Goal: Transaction & Acquisition: Purchase product/service

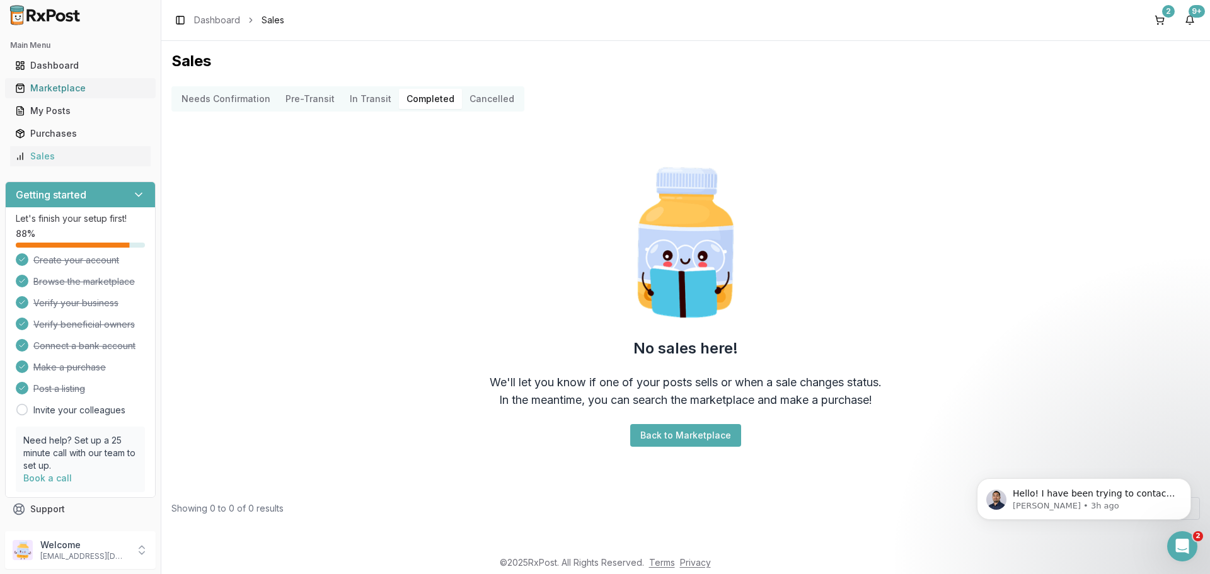
click at [52, 81] on link "Marketplace" at bounding box center [80, 88] width 141 height 23
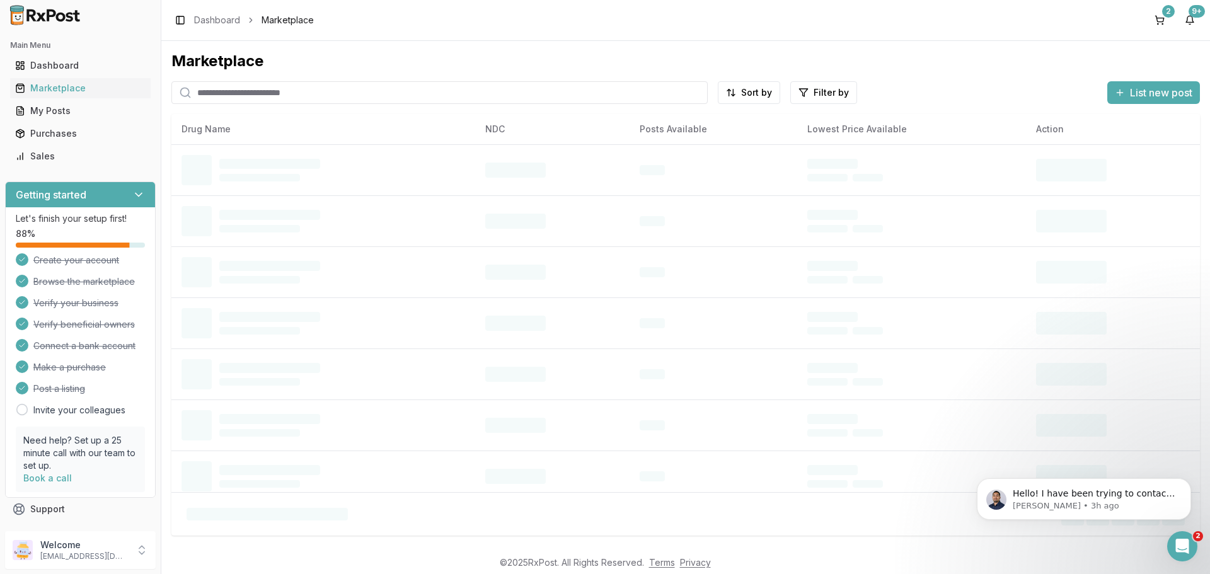
click at [256, 96] on input "search" at bounding box center [439, 92] width 536 height 23
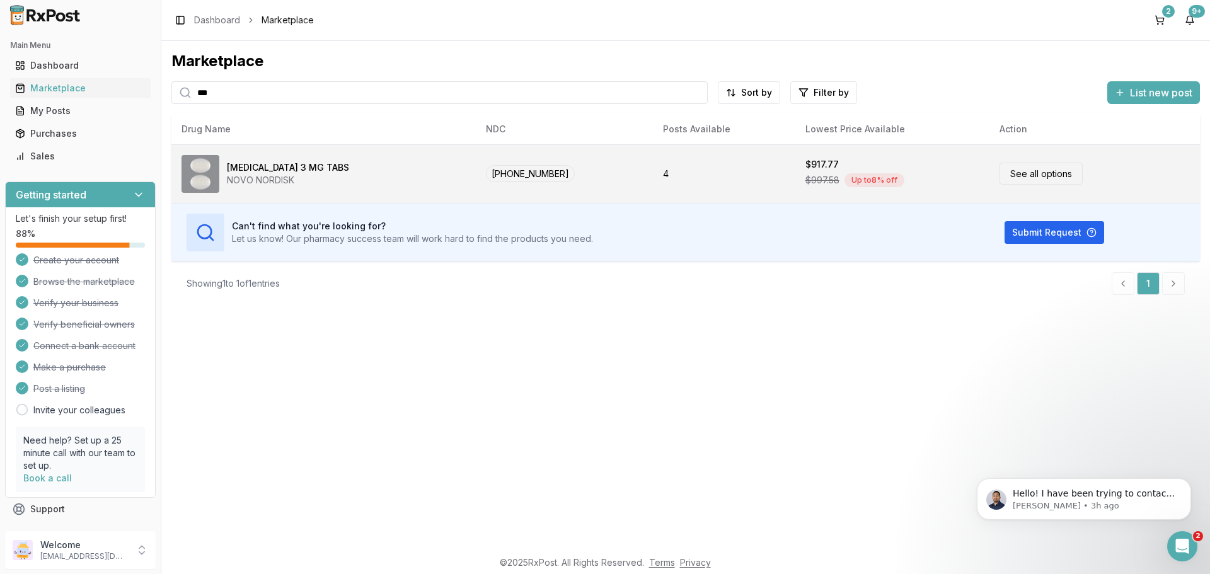
type input "***"
click at [261, 166] on div "[MEDICAL_DATA] 3 MG TABS" at bounding box center [288, 167] width 122 height 13
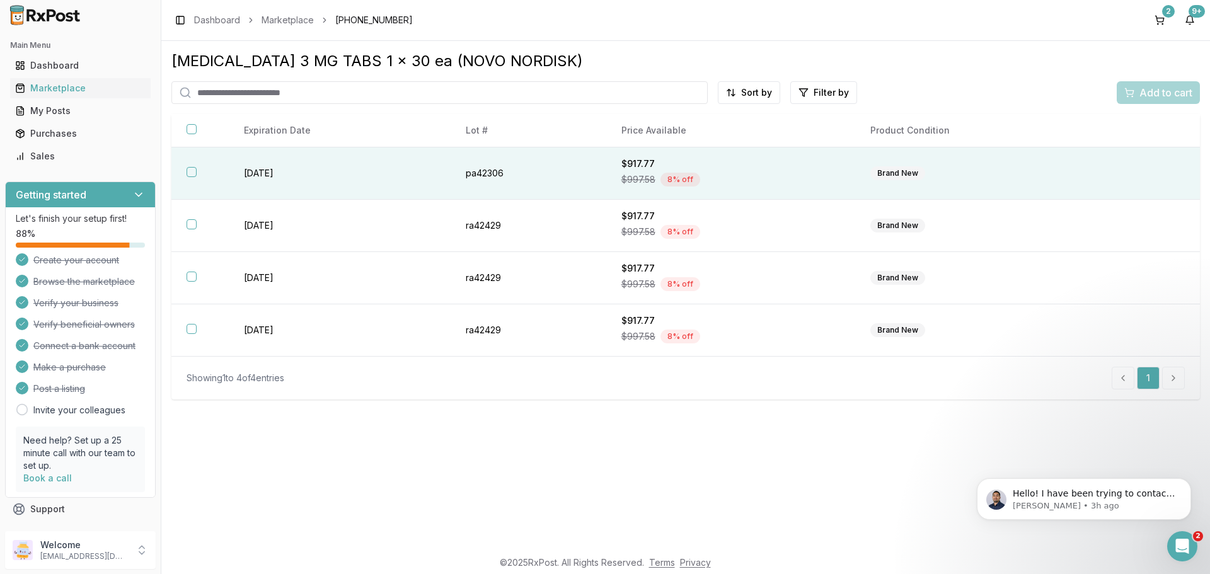
click at [189, 173] on button "button" at bounding box center [192, 172] width 10 height 10
click at [1135, 95] on div "Add to cart" at bounding box center [1158, 92] width 68 height 15
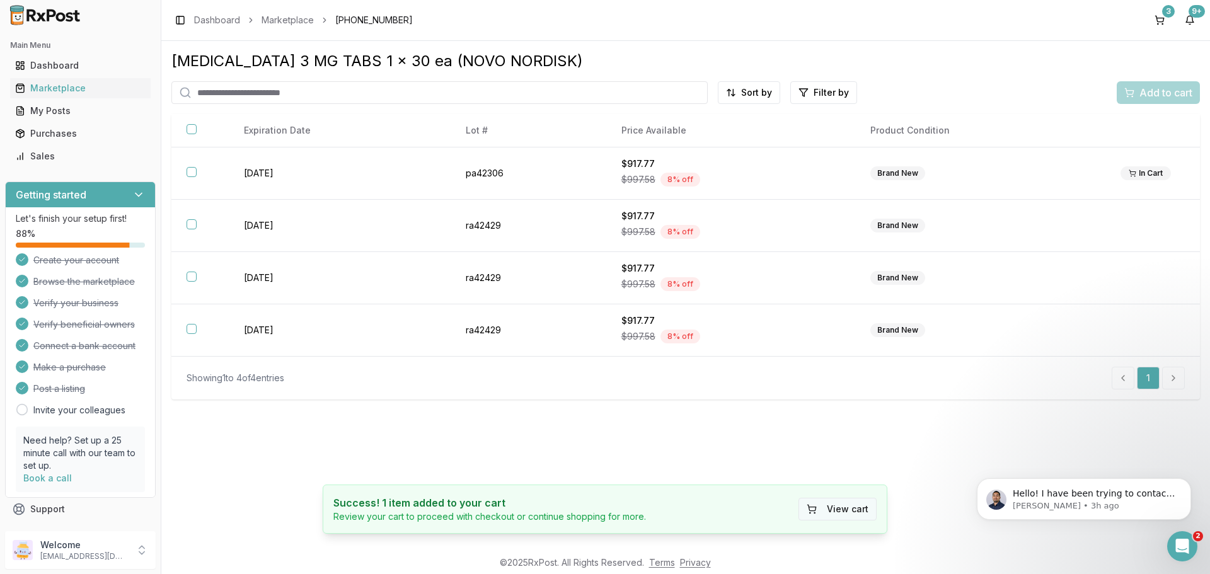
click at [845, 502] on button "View cart" at bounding box center [838, 509] width 78 height 23
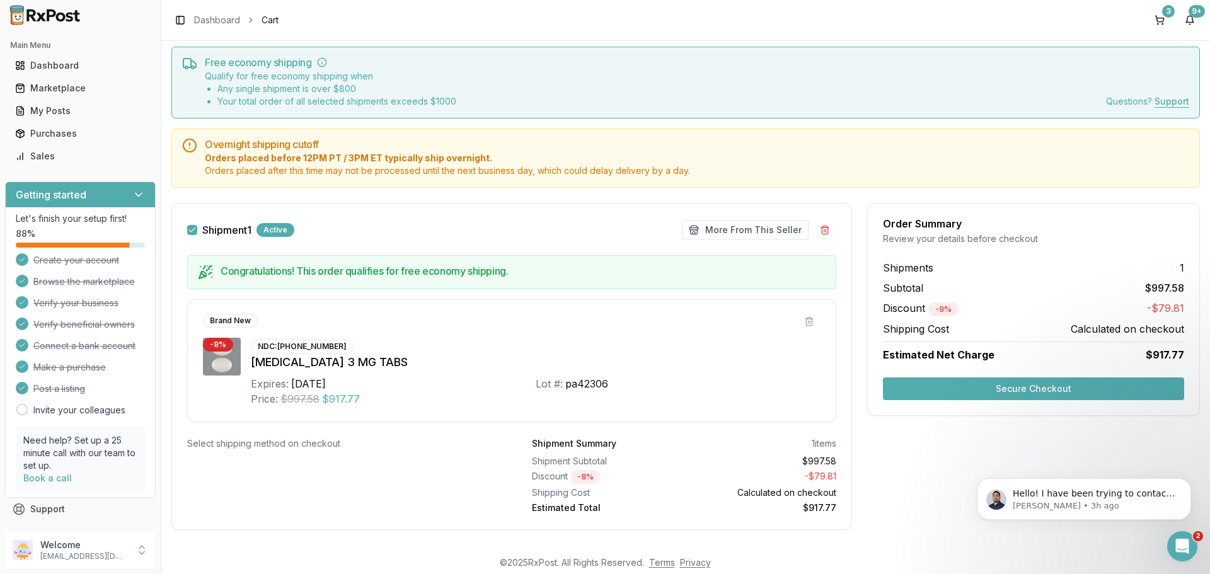
scroll to position [51, 0]
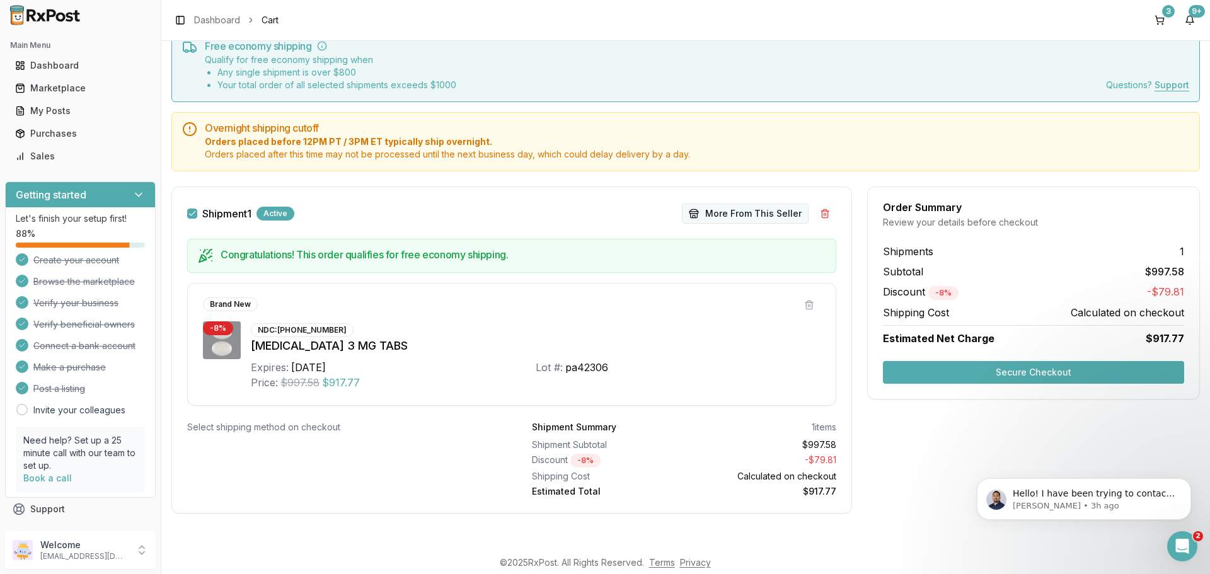
click at [743, 213] on button "More From This Seller" at bounding box center [745, 214] width 127 height 20
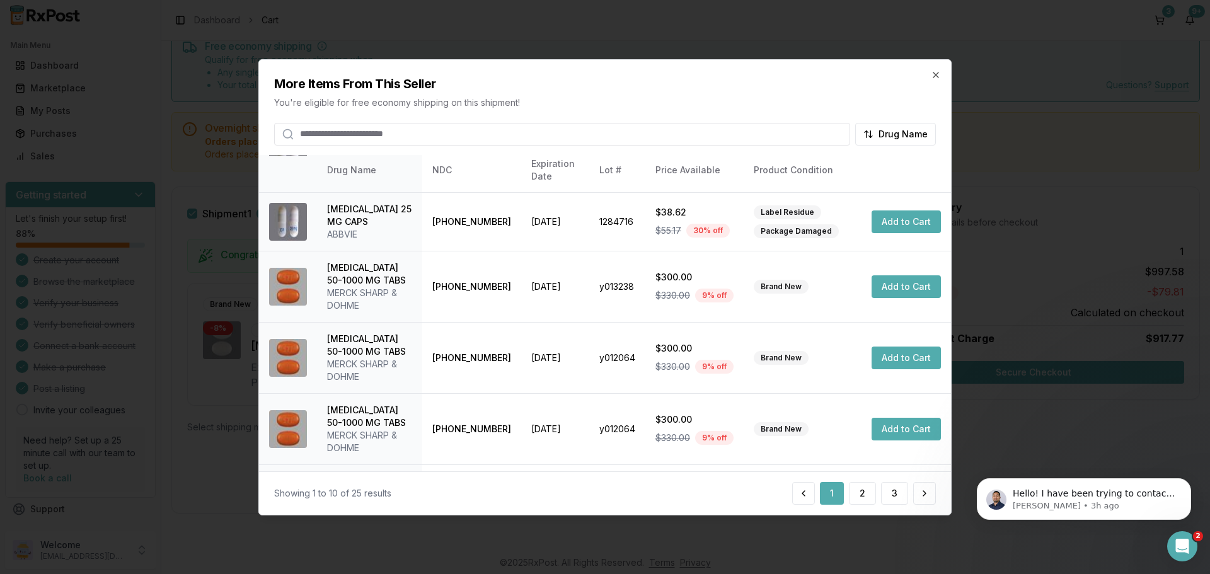
scroll to position [350, 0]
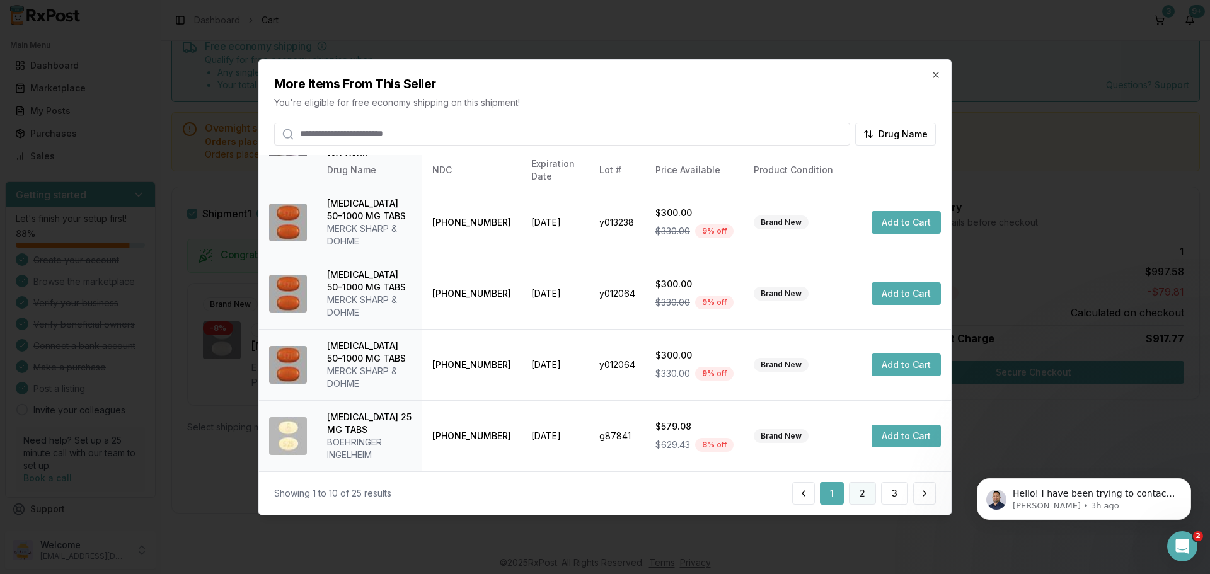
click at [863, 494] on button "2" at bounding box center [862, 493] width 27 height 23
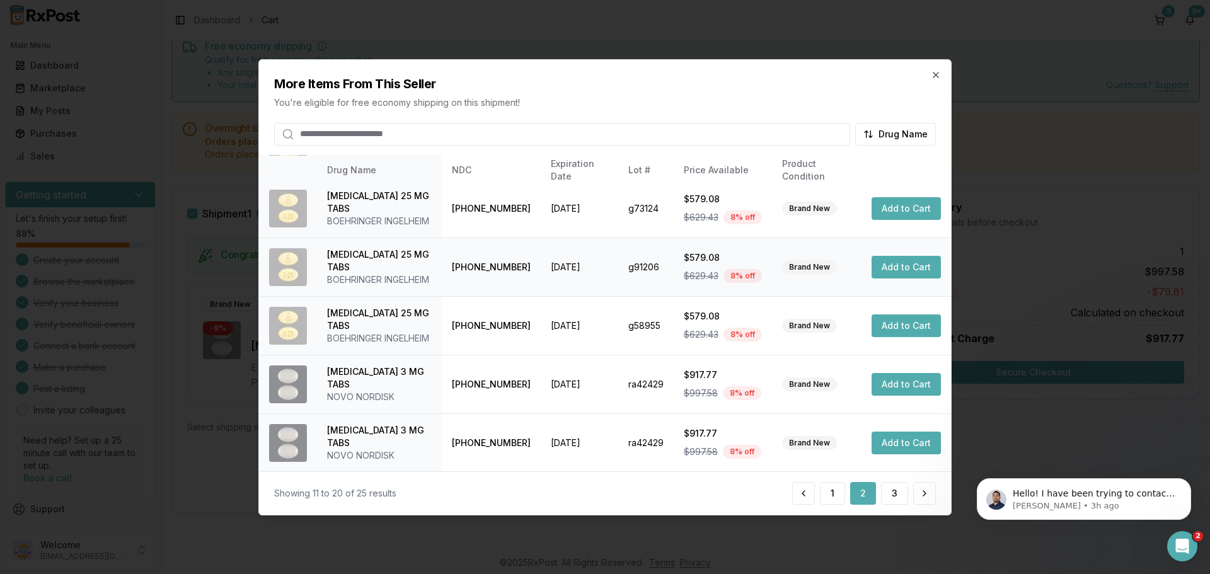
scroll to position [300, 0]
click at [900, 493] on button "3" at bounding box center [894, 493] width 27 height 23
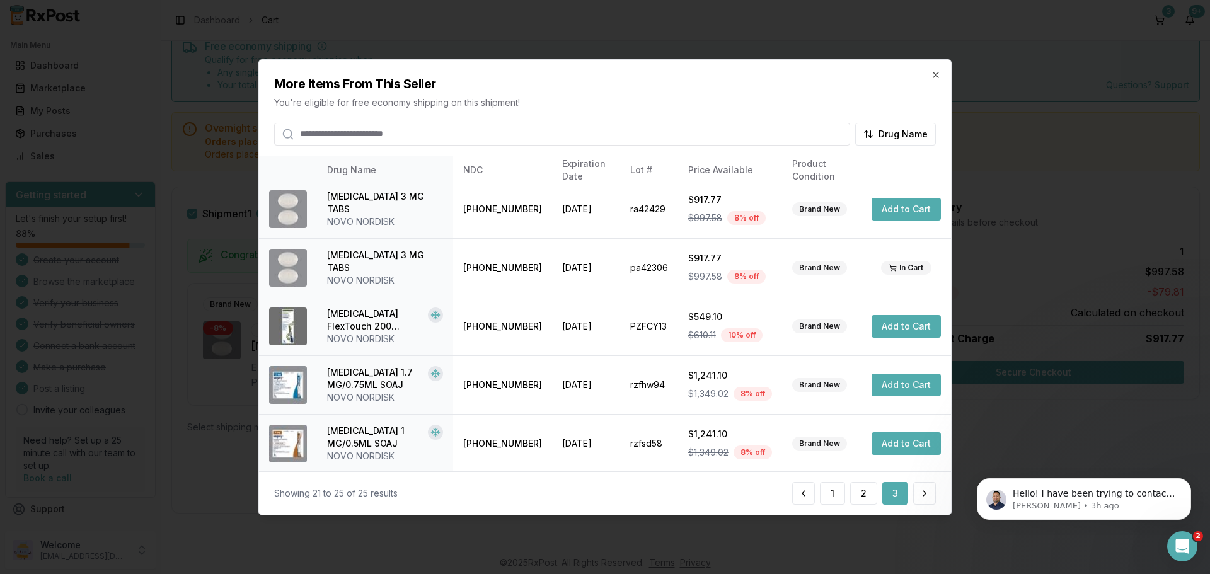
scroll to position [7, 0]
click at [935, 78] on icon "button" at bounding box center [936, 74] width 10 height 10
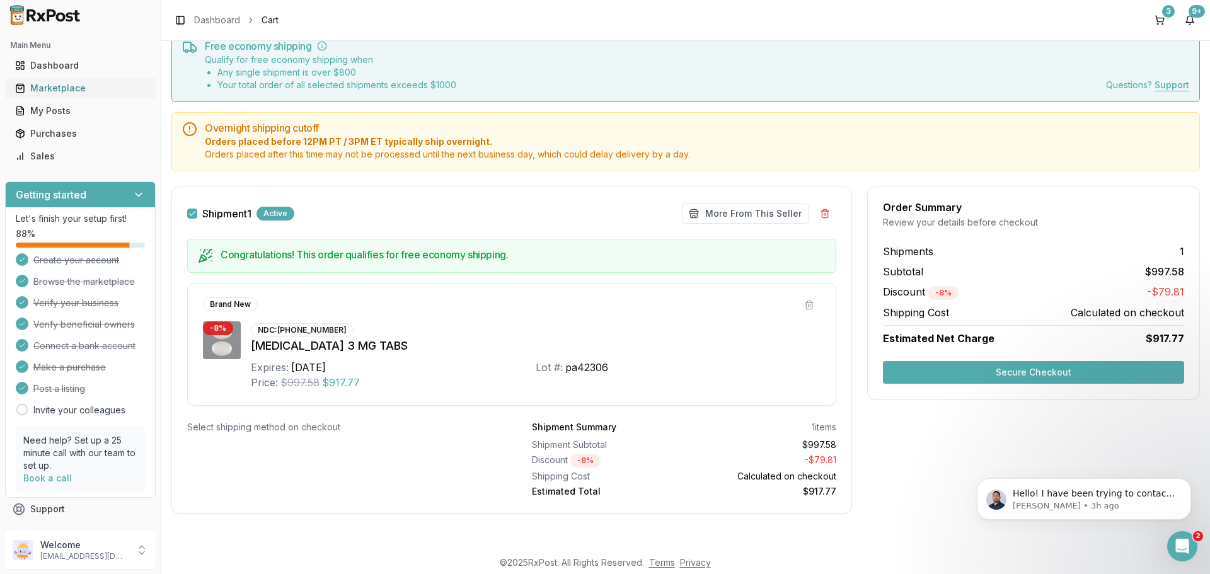
click at [66, 85] on div "Marketplace" at bounding box center [80, 88] width 130 height 13
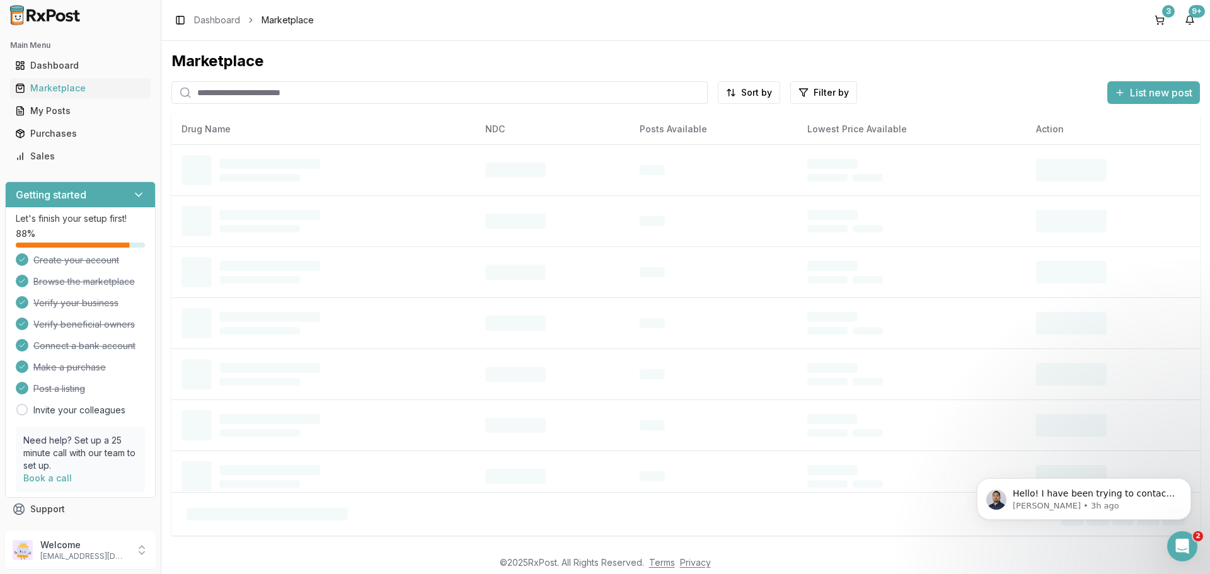
click at [230, 92] on input "search" at bounding box center [439, 92] width 536 height 23
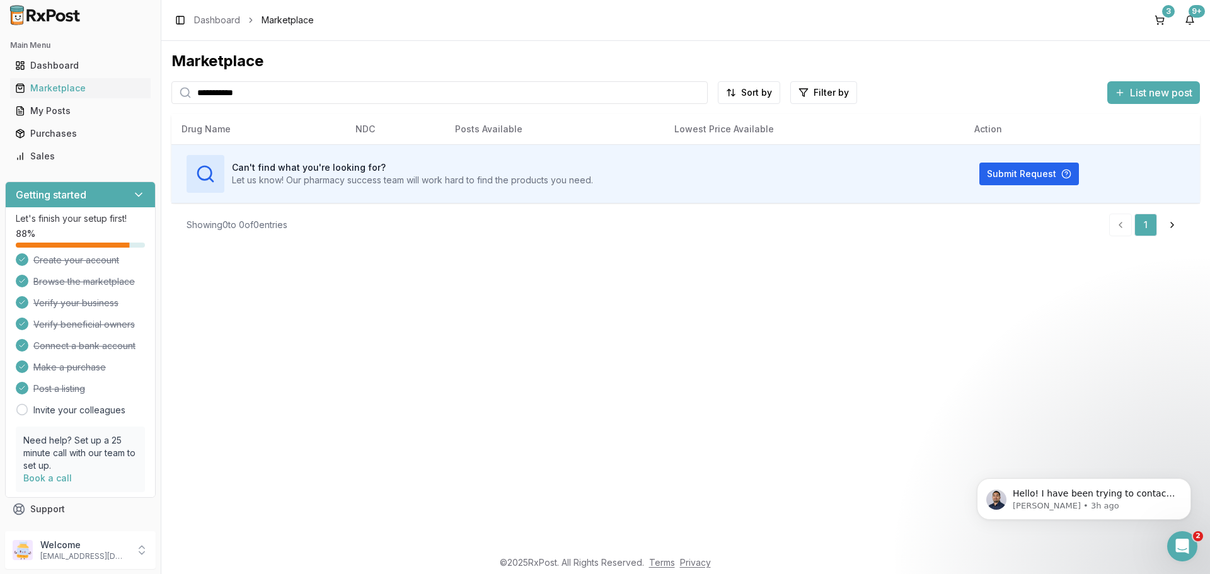
click at [232, 96] on input "**********" at bounding box center [439, 92] width 536 height 23
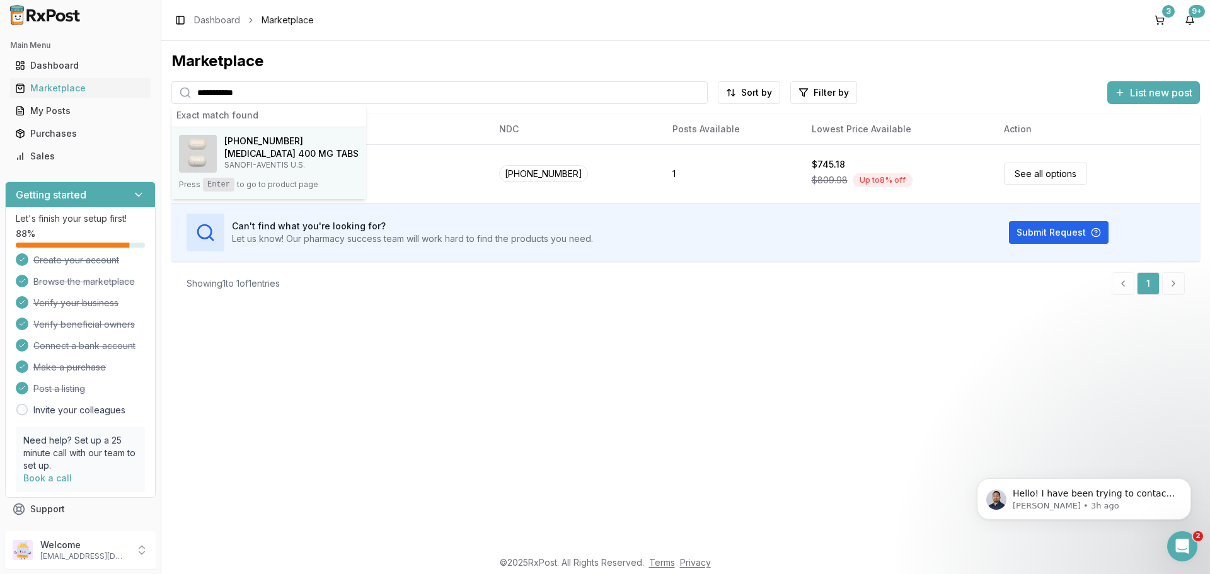
type input "**********"
click at [263, 161] on p "SANOFI-AVENTIS U.S." at bounding box center [291, 165] width 134 height 10
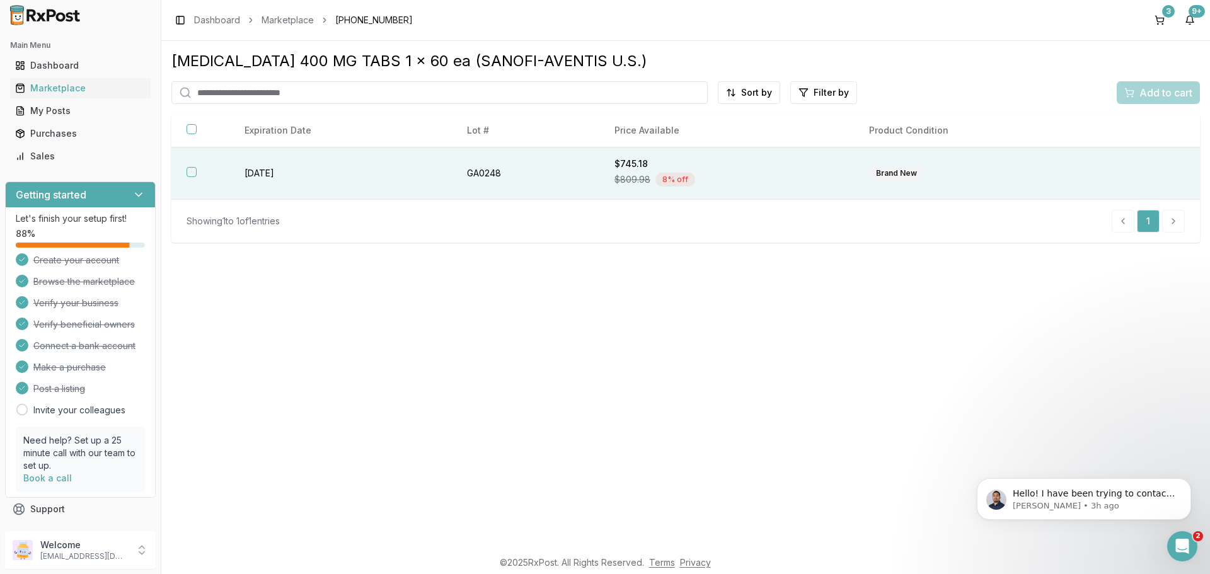
click at [202, 173] on th at bounding box center [200, 173] width 58 height 52
click at [1152, 88] on span "Add to cart" at bounding box center [1166, 92] width 53 height 15
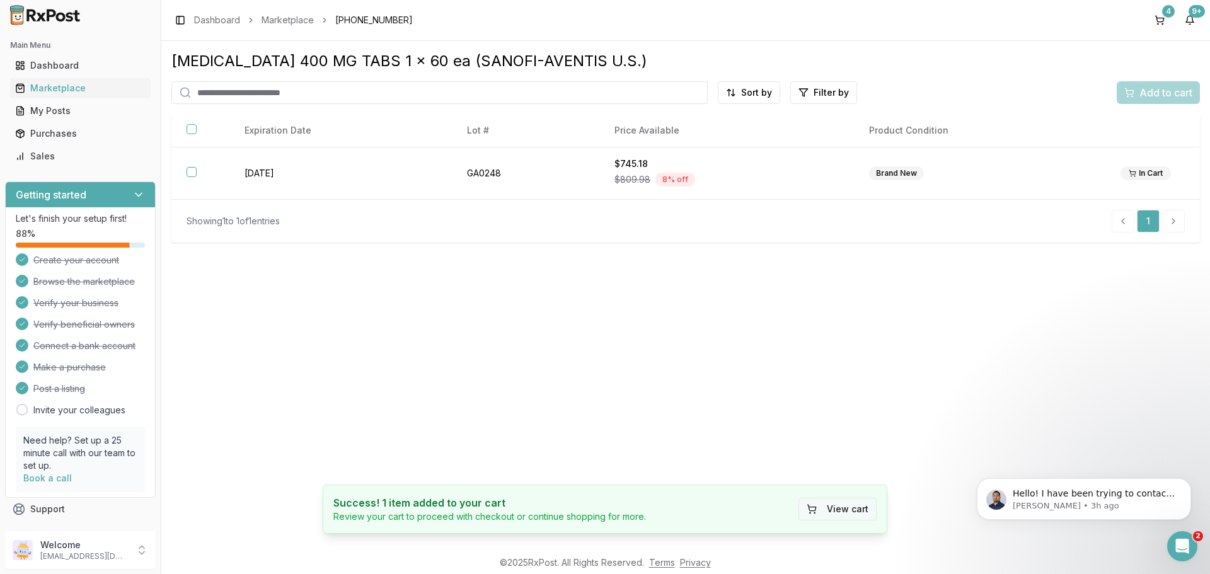
click at [840, 516] on button "View cart" at bounding box center [838, 509] width 78 height 23
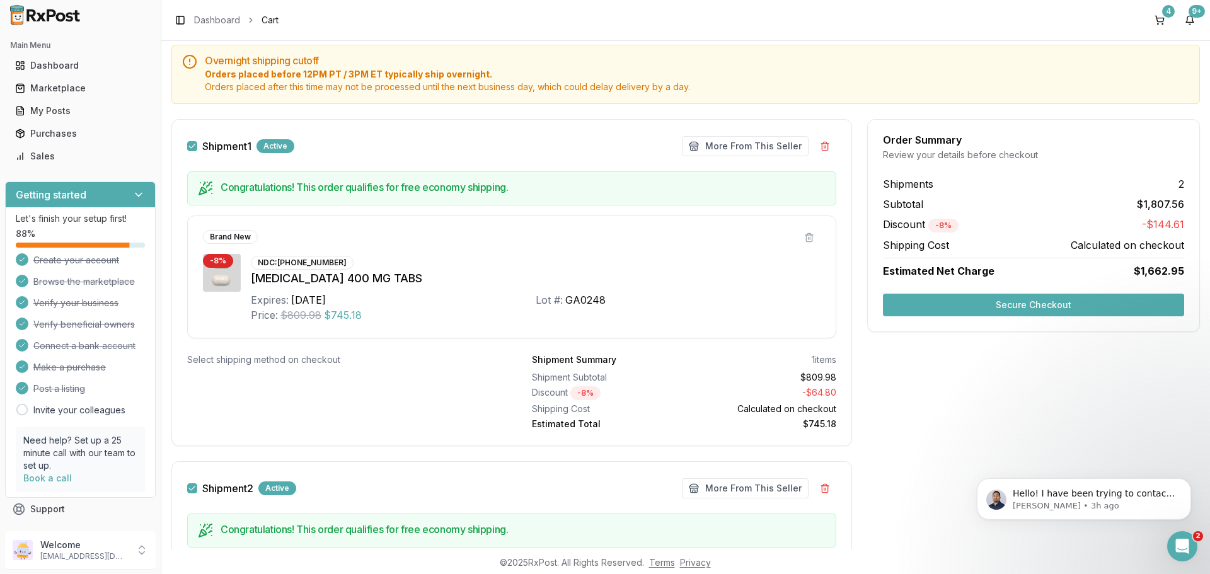
scroll to position [126, 0]
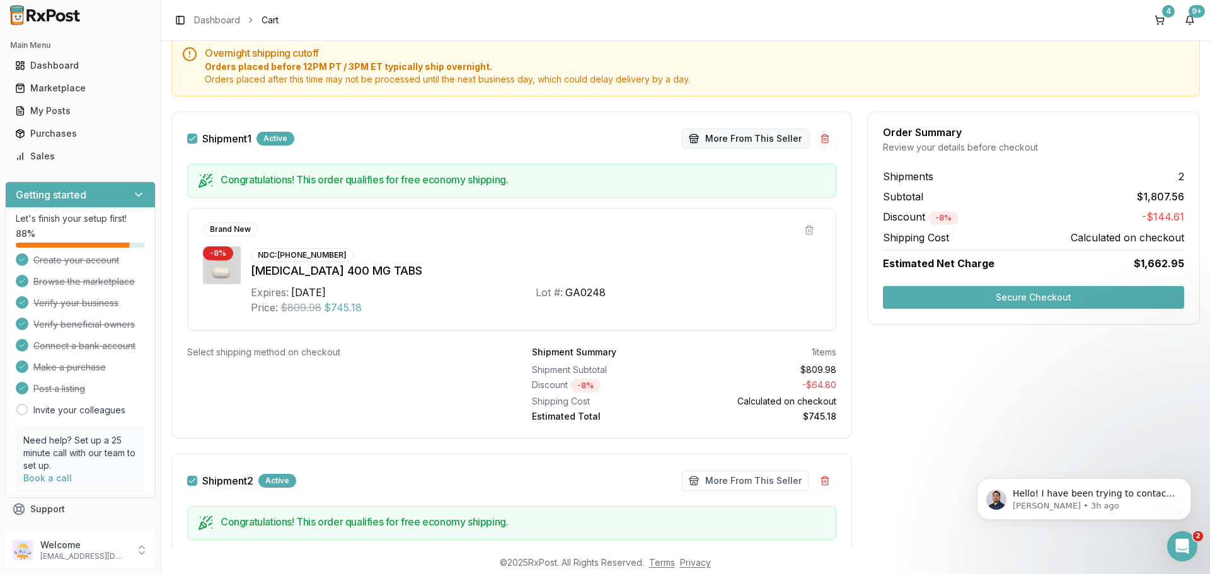
click at [732, 136] on button "More From This Seller" at bounding box center [745, 139] width 127 height 20
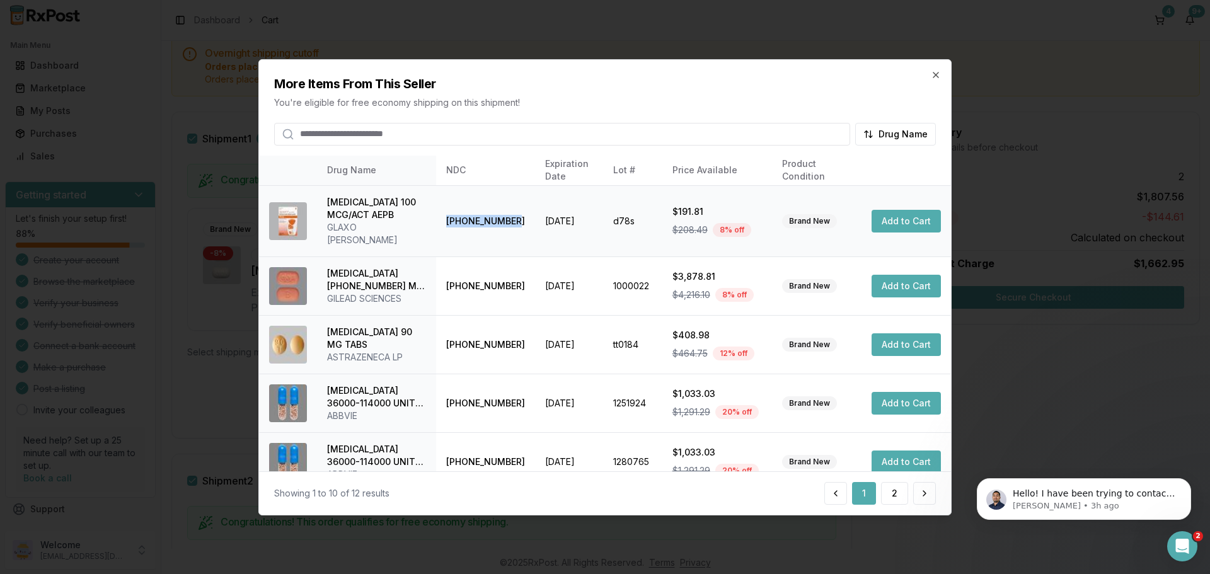
drag, startPoint x: 442, startPoint y: 213, endPoint x: 511, endPoint y: 216, distance: 69.4
click at [511, 216] on td "[PHONE_NUMBER]" at bounding box center [485, 220] width 99 height 71
copy td "[PHONE_NUMBER]"
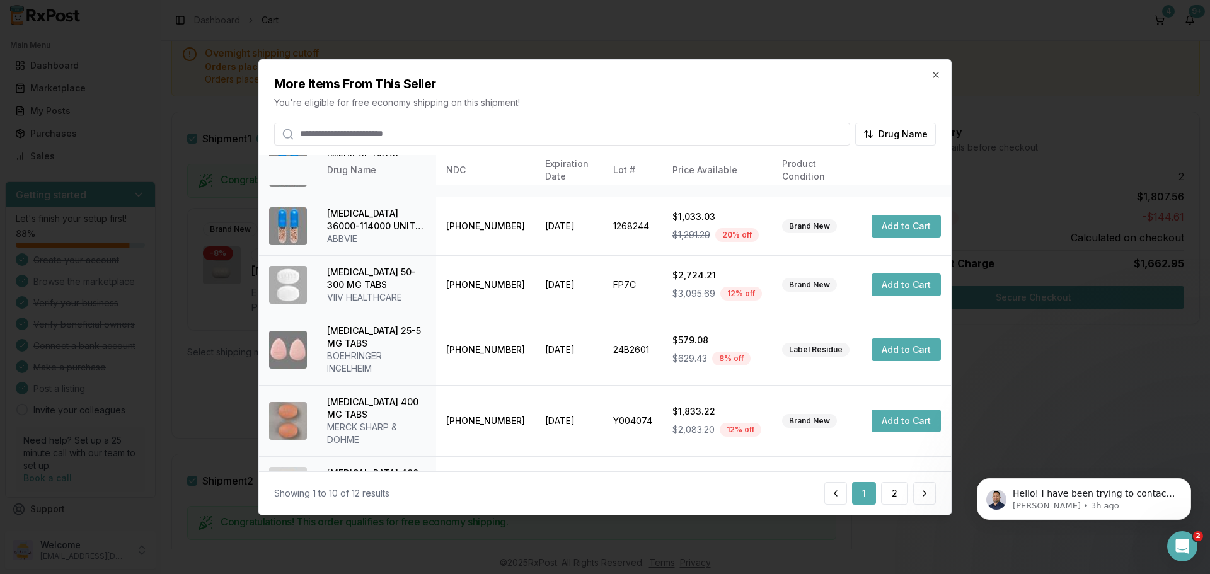
scroll to position [325, 0]
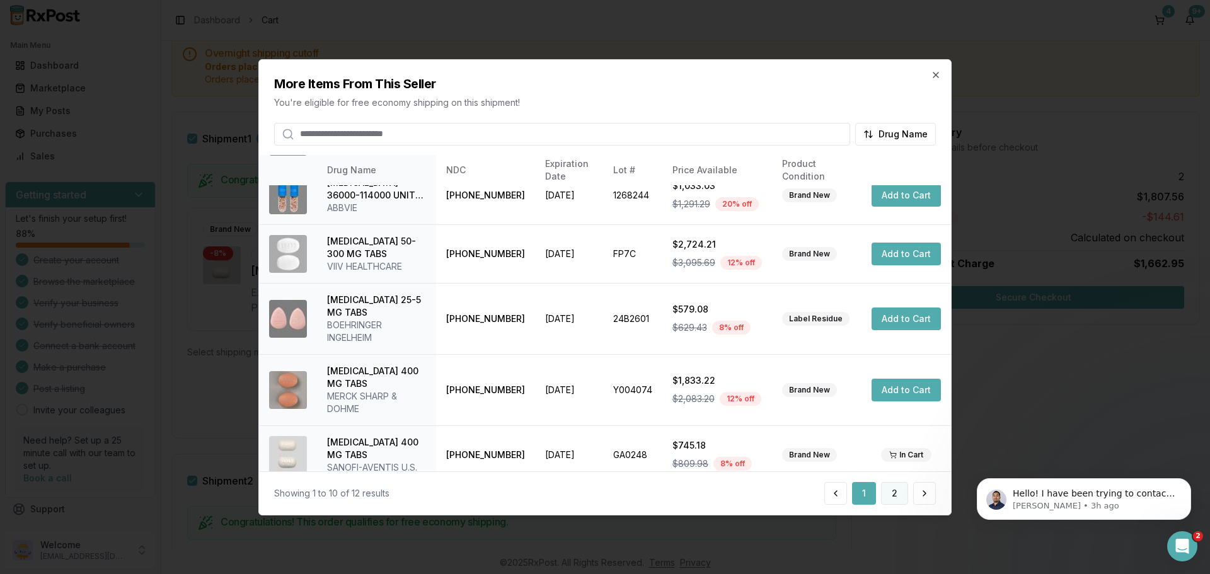
click at [893, 500] on button "2" at bounding box center [894, 493] width 27 height 23
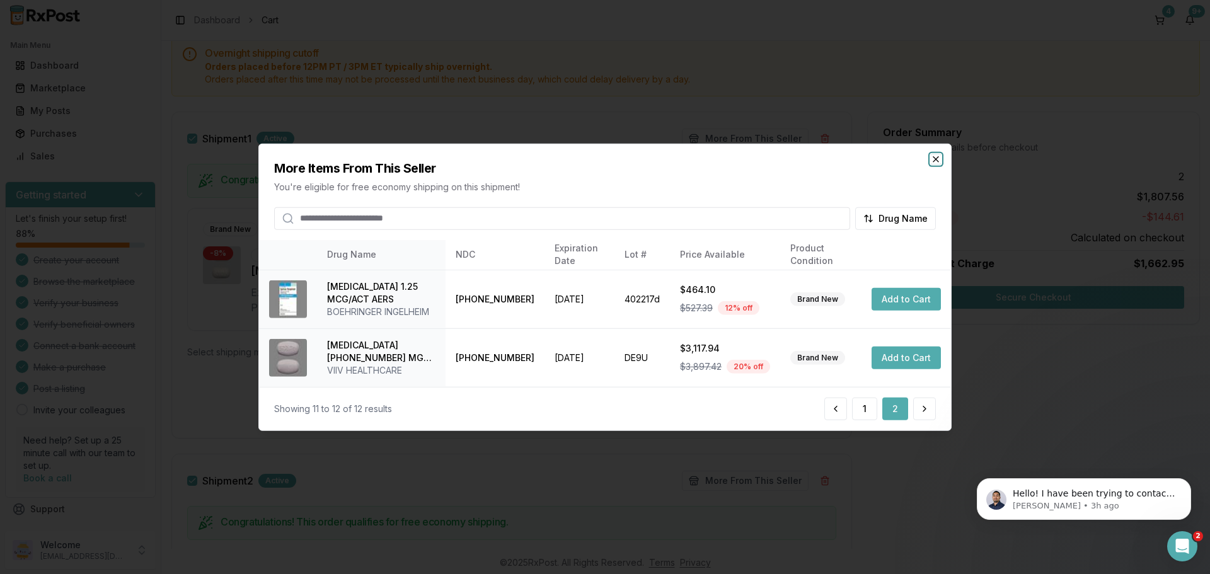
click at [935, 160] on icon "button" at bounding box center [935, 158] width 5 height 5
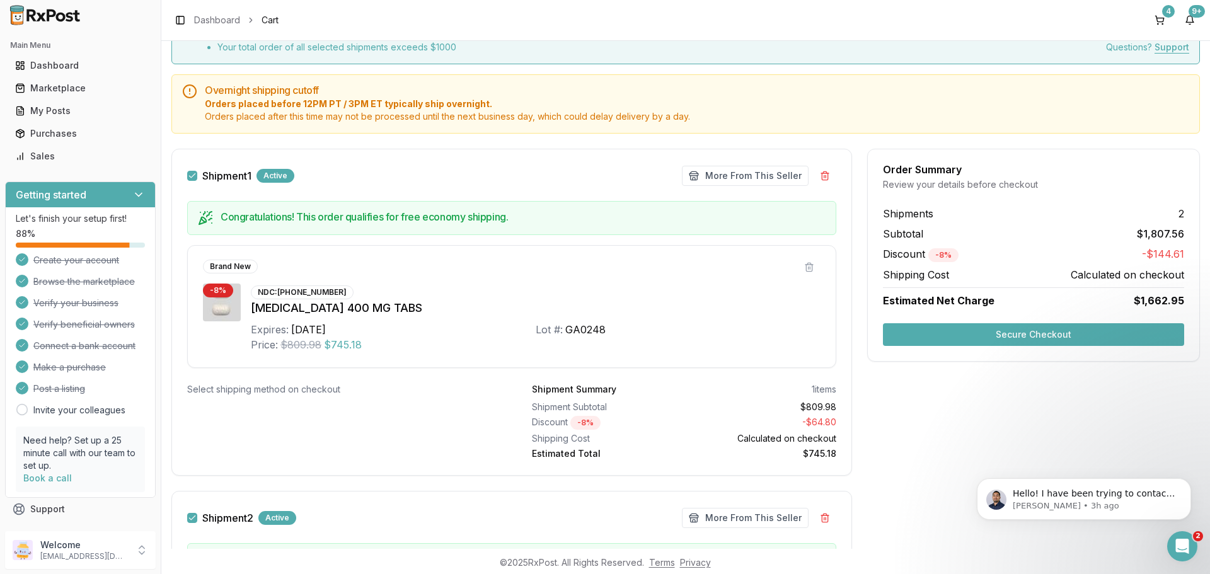
scroll to position [0, 0]
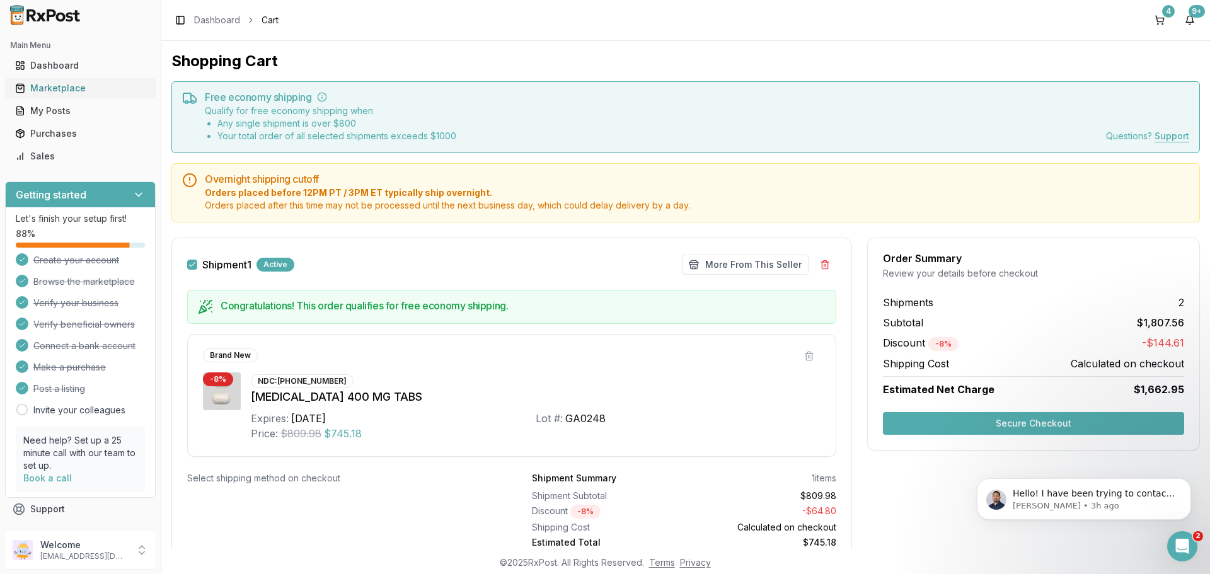
click at [38, 88] on div "Marketplace" at bounding box center [80, 88] width 130 height 13
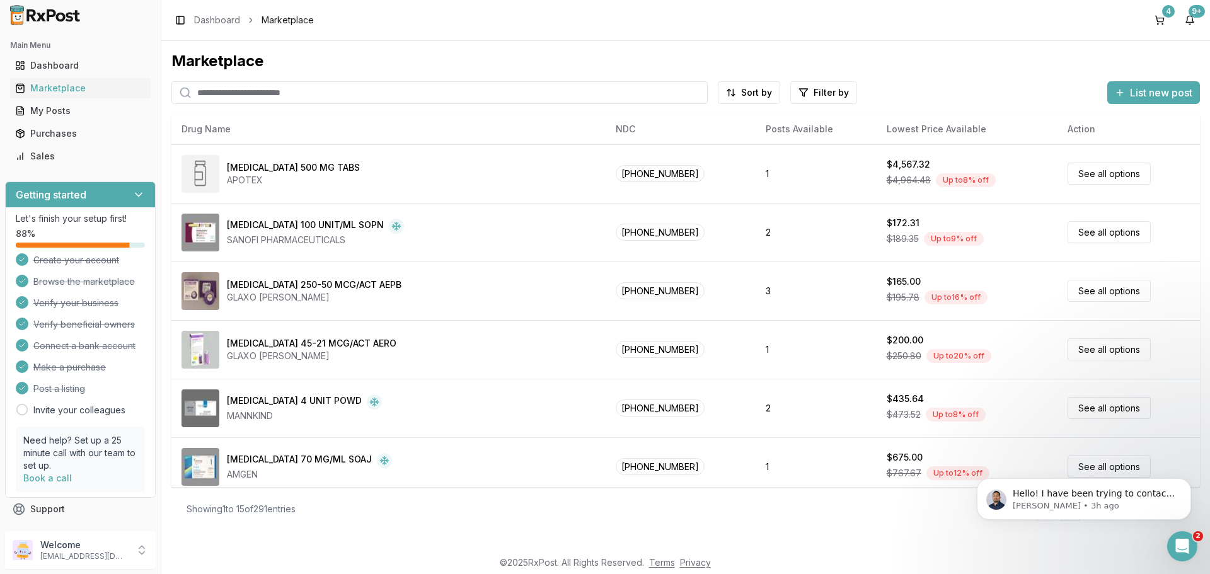
click at [255, 96] on input "search" at bounding box center [439, 92] width 536 height 23
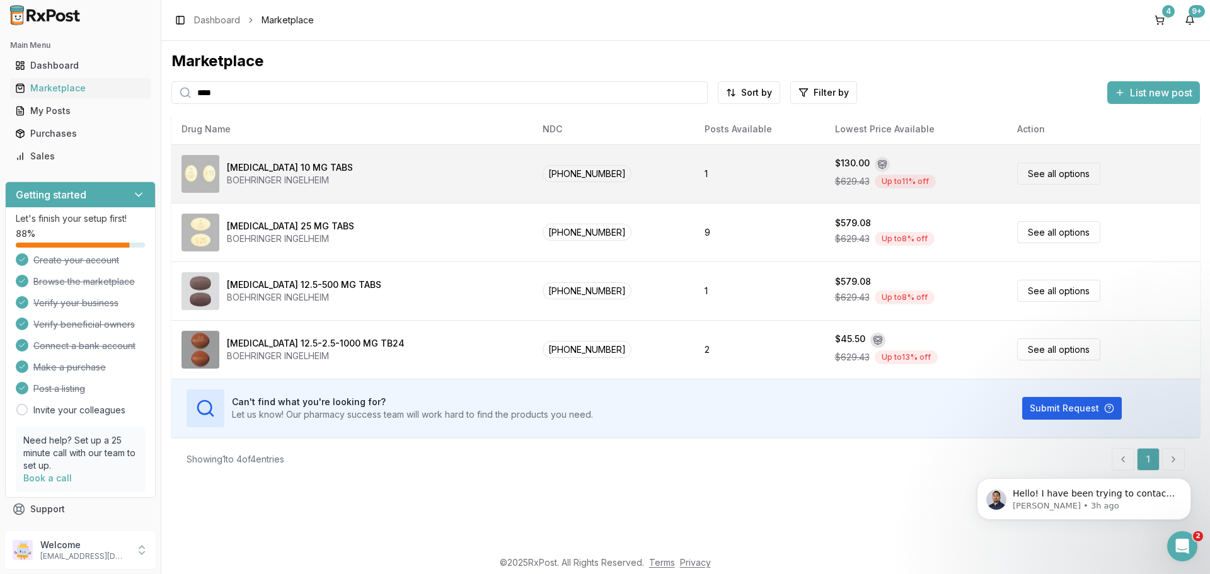
type input "****"
drag, startPoint x: 528, startPoint y: 177, endPoint x: 595, endPoint y: 170, distance: 67.2
click at [595, 170] on span "[PHONE_NUMBER]" at bounding box center [587, 173] width 89 height 17
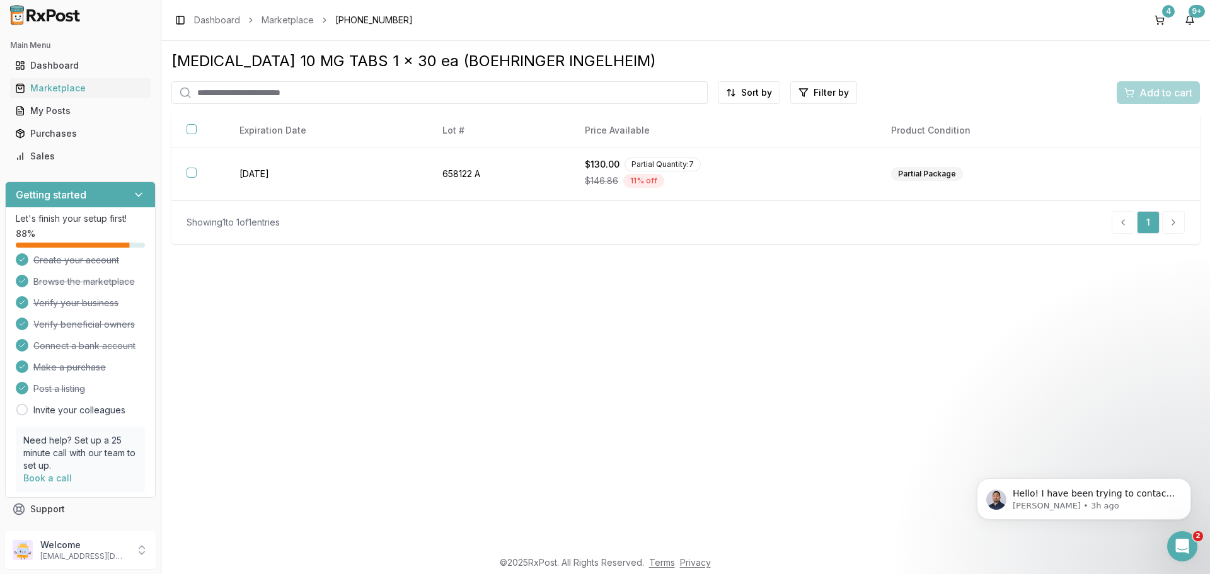
click at [233, 93] on input "search" at bounding box center [439, 92] width 536 height 23
type input "********"
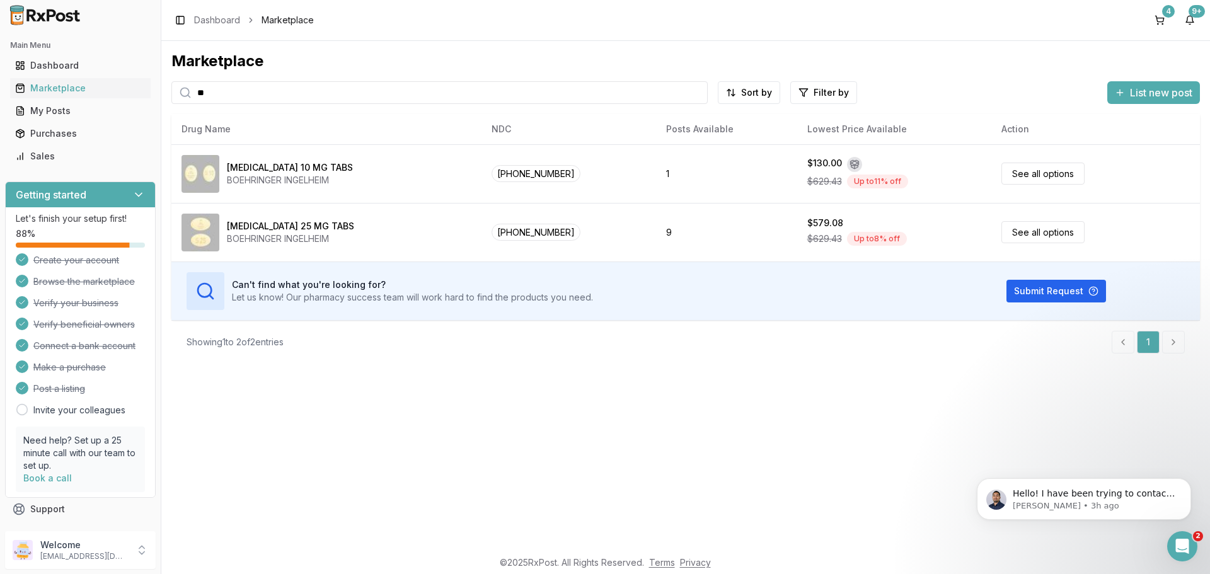
click at [250, 90] on input "**" at bounding box center [439, 92] width 536 height 23
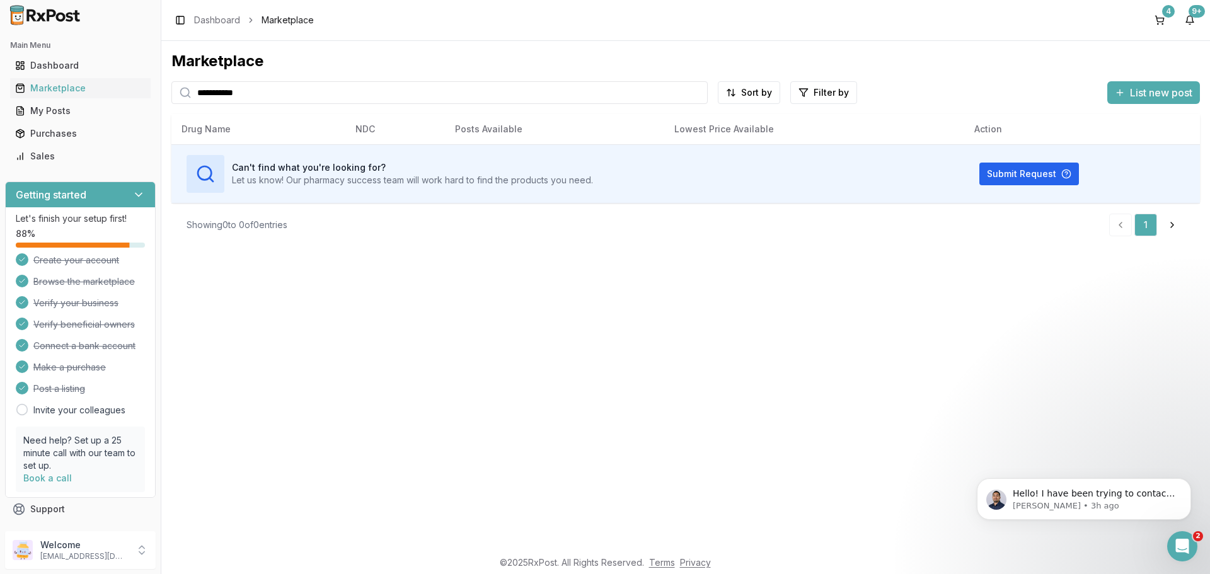
drag, startPoint x: 273, startPoint y: 96, endPoint x: 170, endPoint y: 105, distance: 103.7
click at [170, 105] on div "**********" at bounding box center [685, 295] width 1049 height 508
type input "**********"
click at [225, 101] on input "**********" at bounding box center [439, 92] width 536 height 23
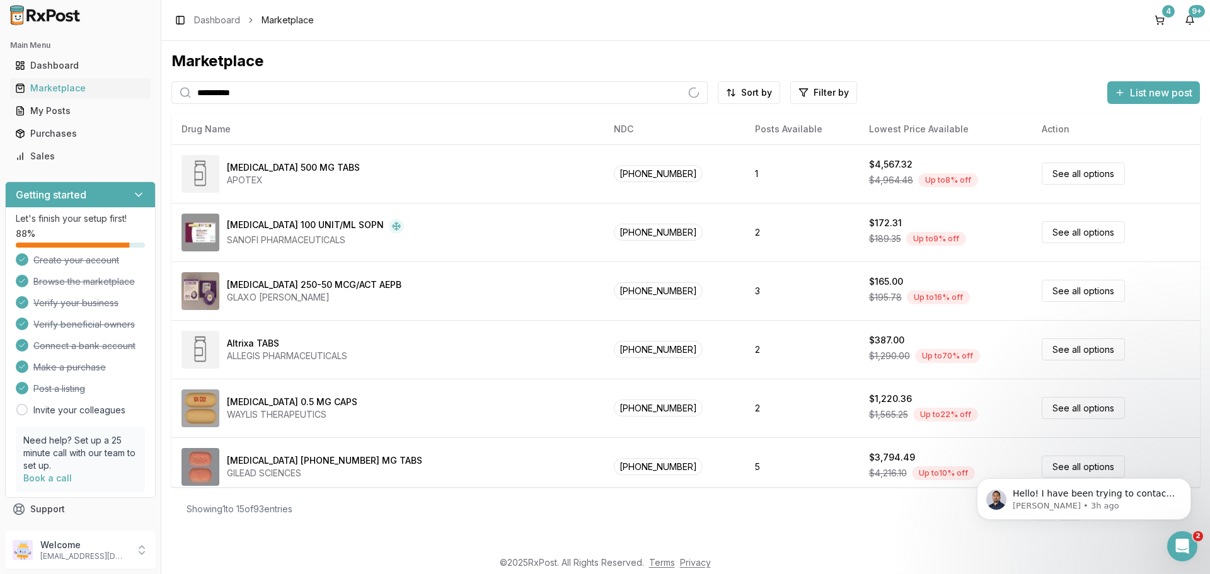
type input "**********"
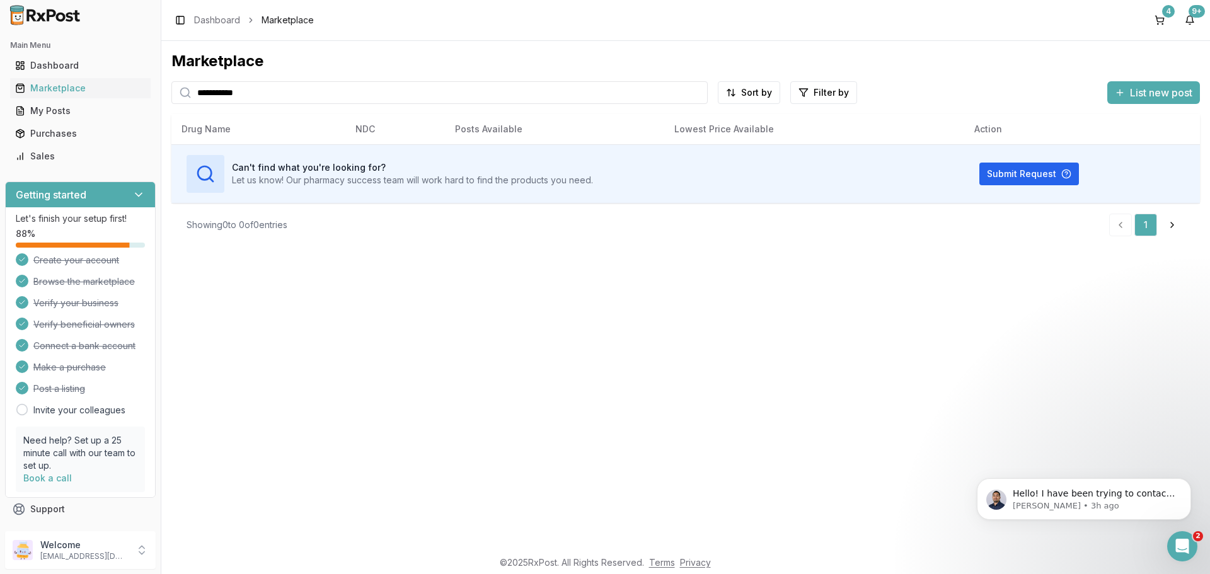
drag, startPoint x: 224, startPoint y: 96, endPoint x: 192, endPoint y: 99, distance: 31.6
click at [192, 99] on input "**********" at bounding box center [439, 92] width 536 height 23
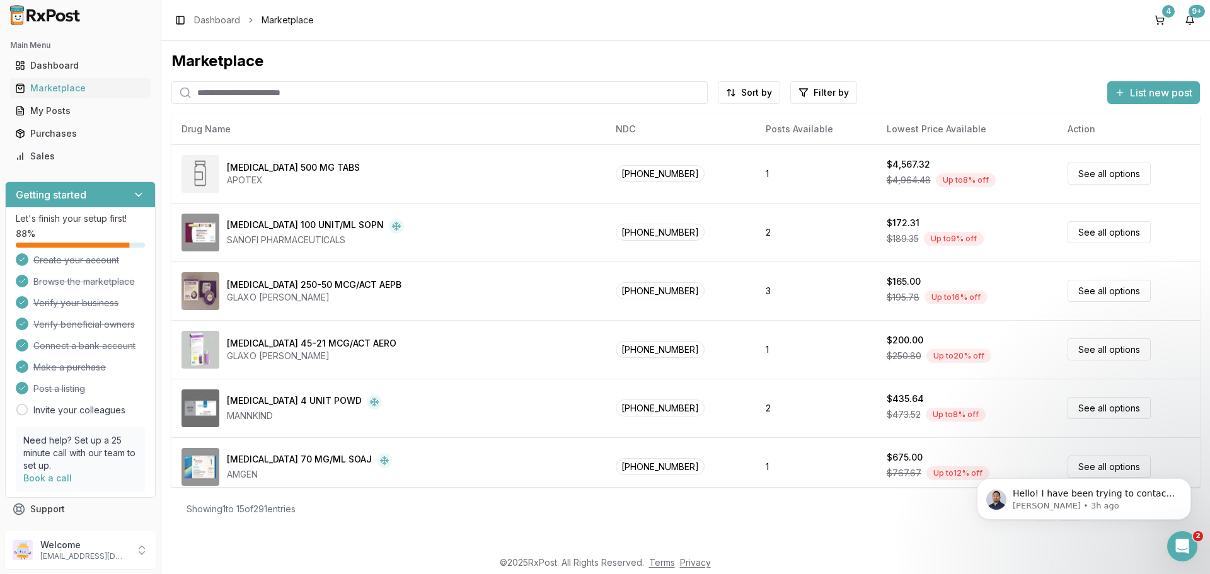
click at [210, 89] on input "search" at bounding box center [439, 92] width 536 height 23
paste input "**********"
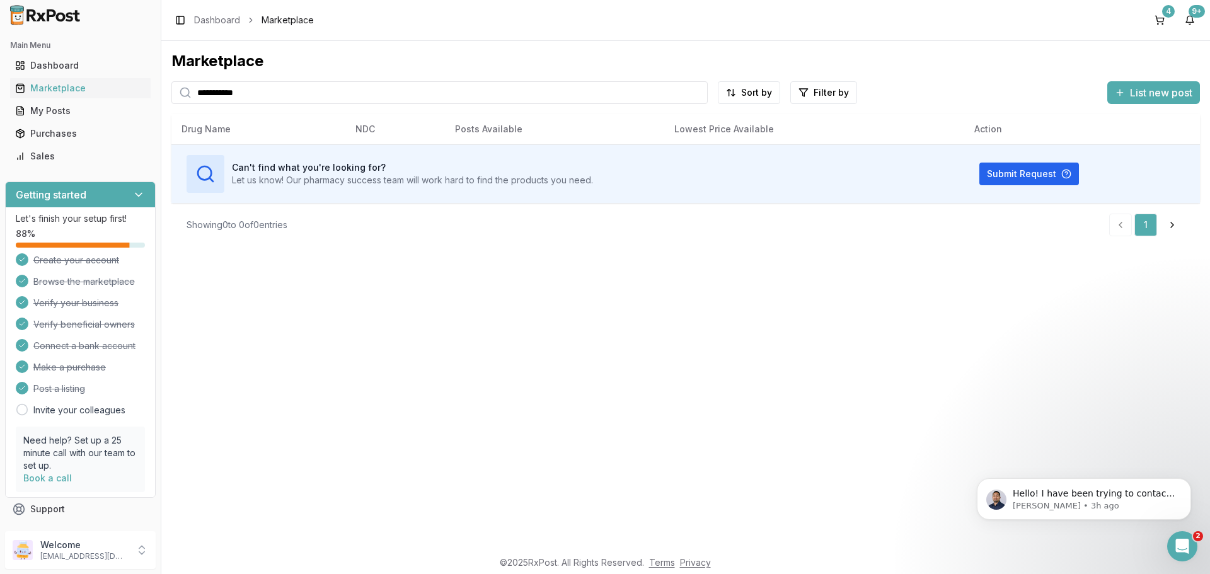
type input "**********"
click at [1163, 11] on div "4" at bounding box center [1168, 11] width 13 height 13
click at [1166, 17] on div "4" at bounding box center [1168, 11] width 13 height 13
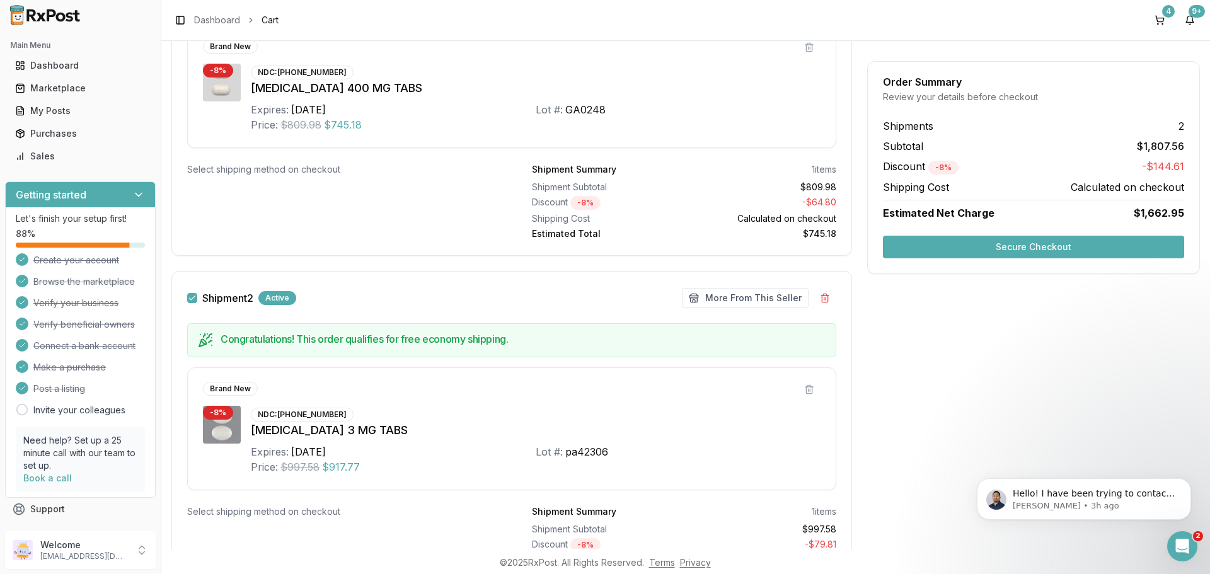
scroll to position [393, 0]
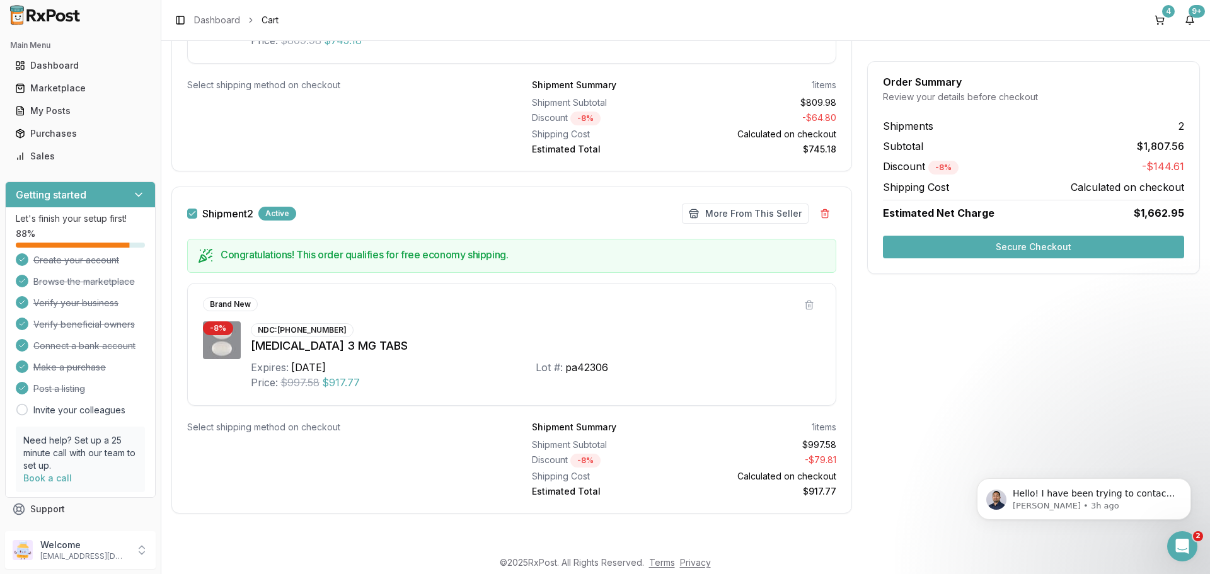
click at [1008, 250] on button "Secure Checkout" at bounding box center [1033, 247] width 301 height 23
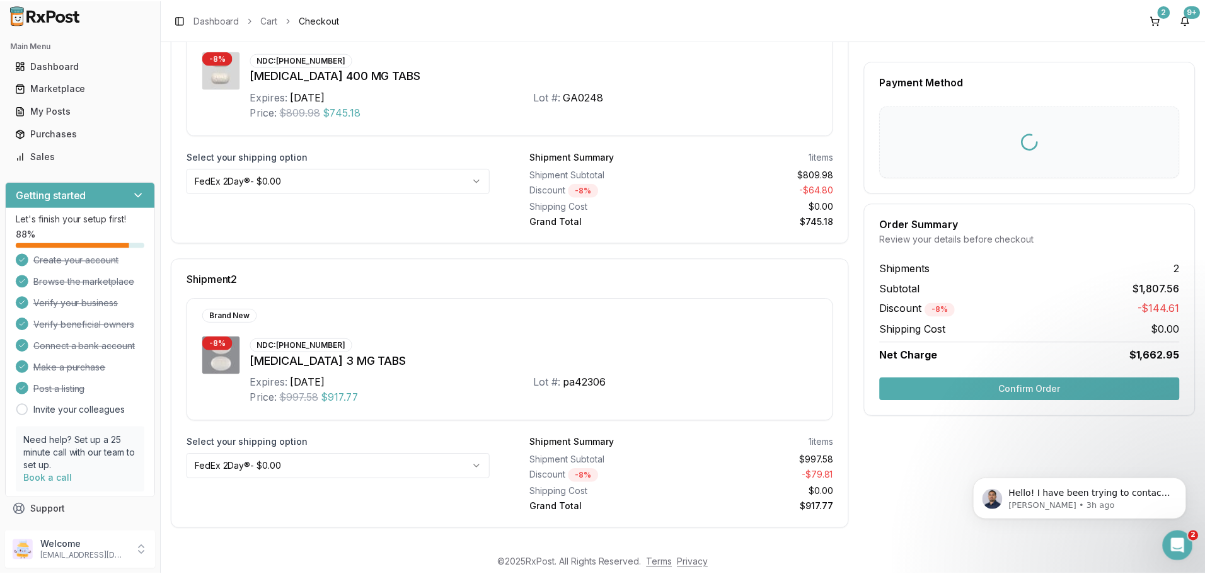
scroll to position [10, 0]
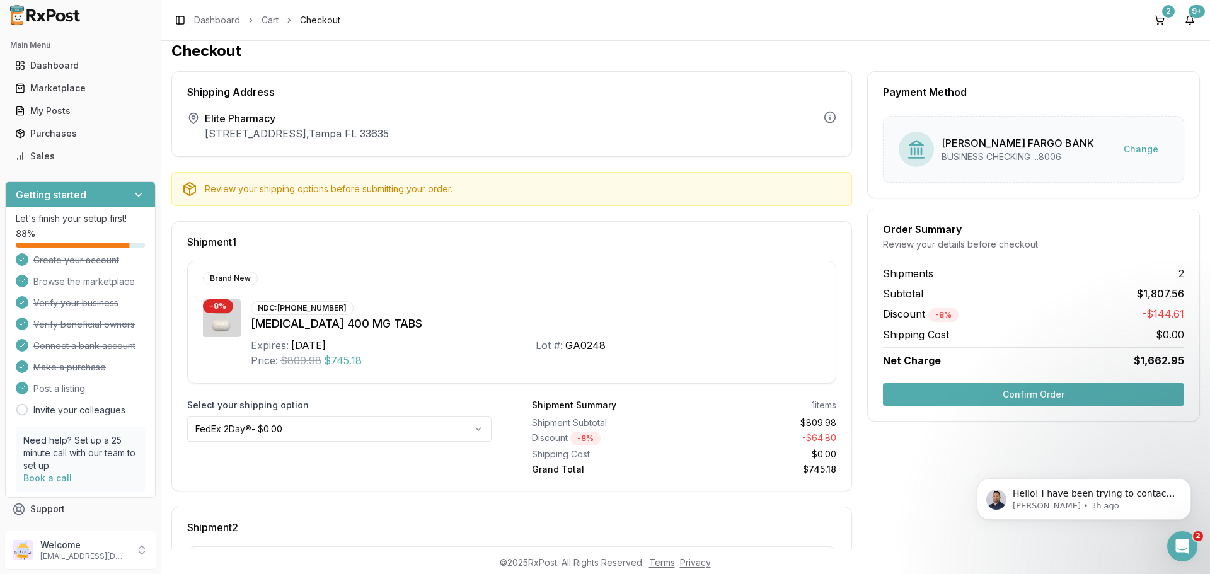
click at [1032, 400] on button "Confirm Order" at bounding box center [1033, 394] width 301 height 23
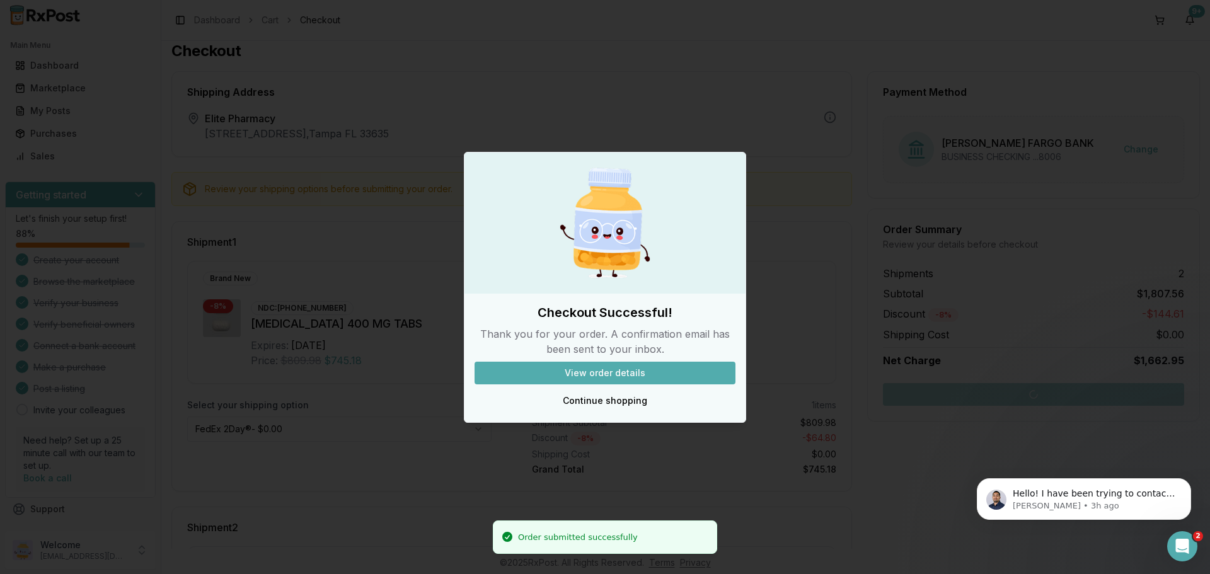
click at [596, 371] on button "View order details" at bounding box center [605, 373] width 261 height 23
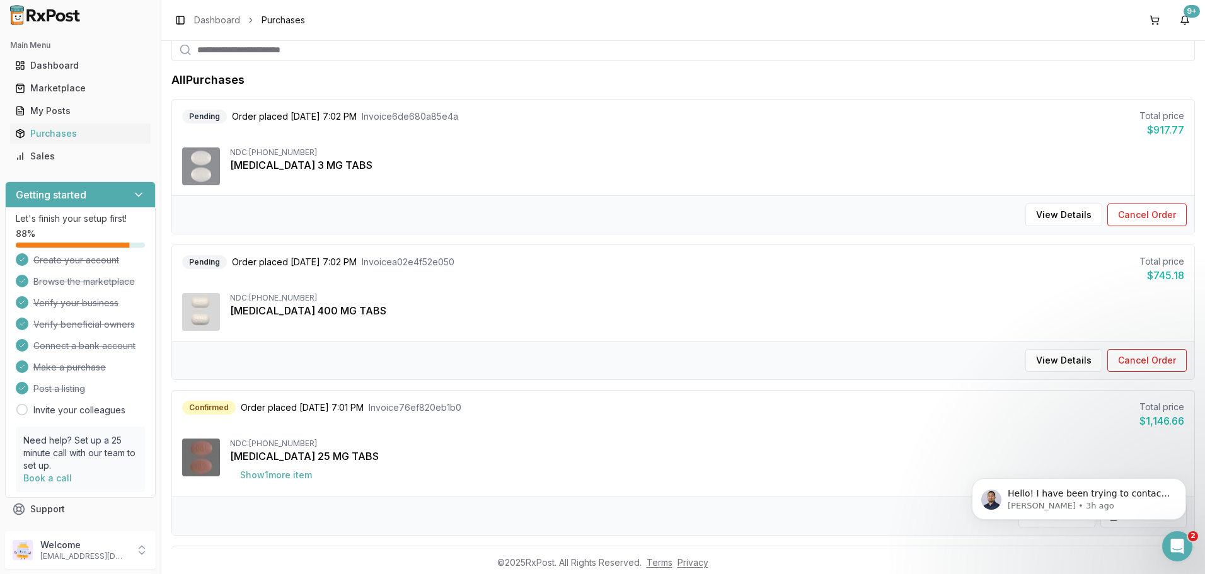
scroll to position [220, 0]
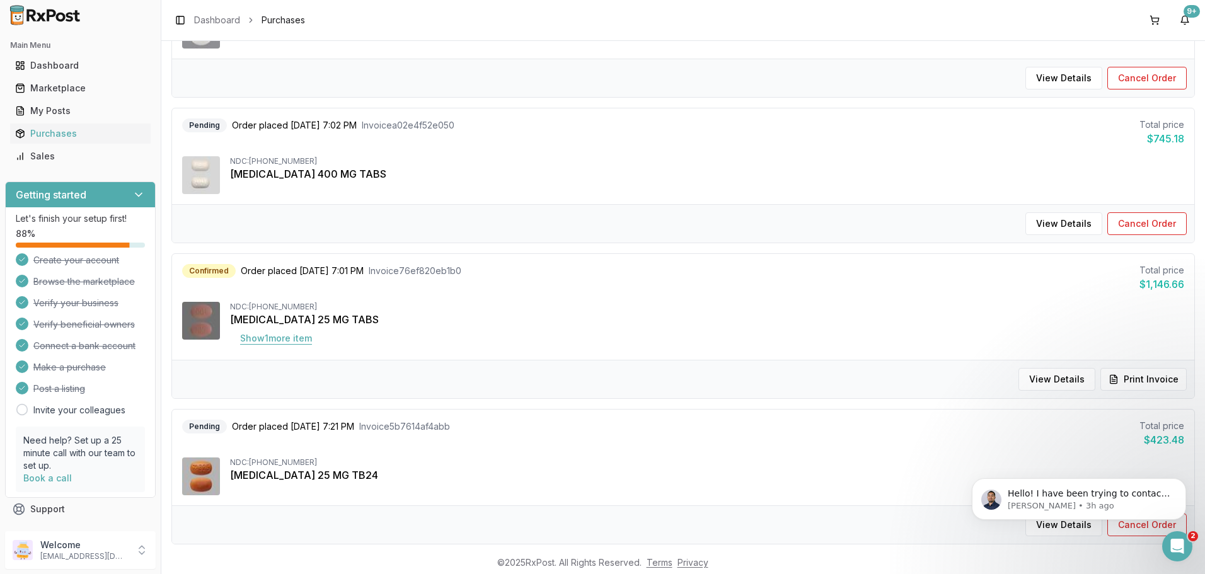
click at [263, 341] on button "Show 1 more item" at bounding box center [276, 338] width 92 height 23
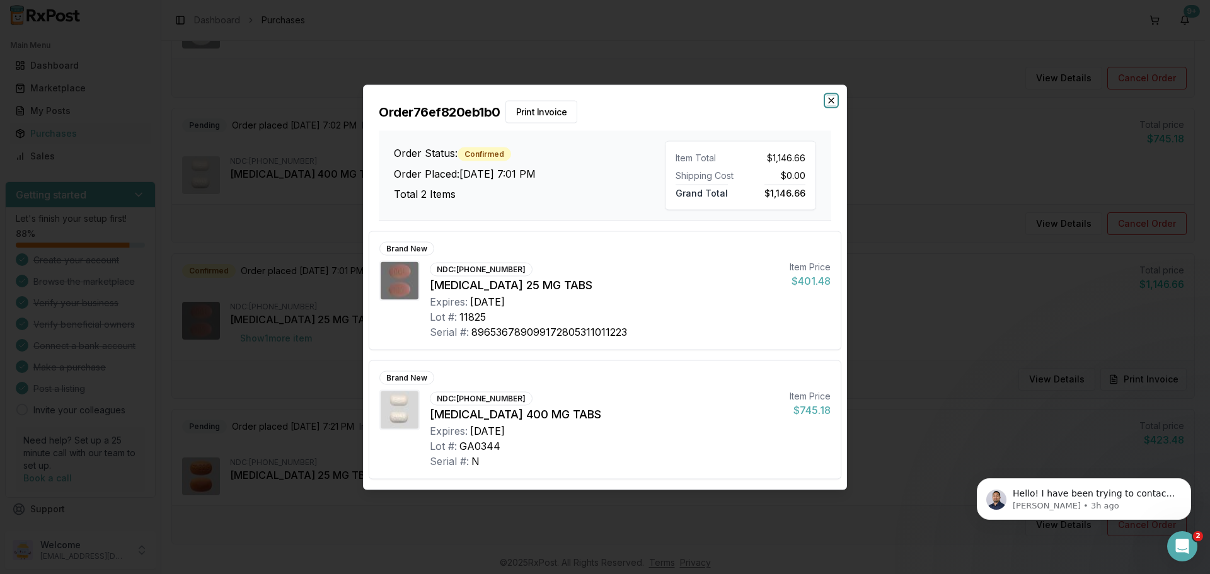
click at [831, 98] on icon "button" at bounding box center [831, 100] width 10 height 10
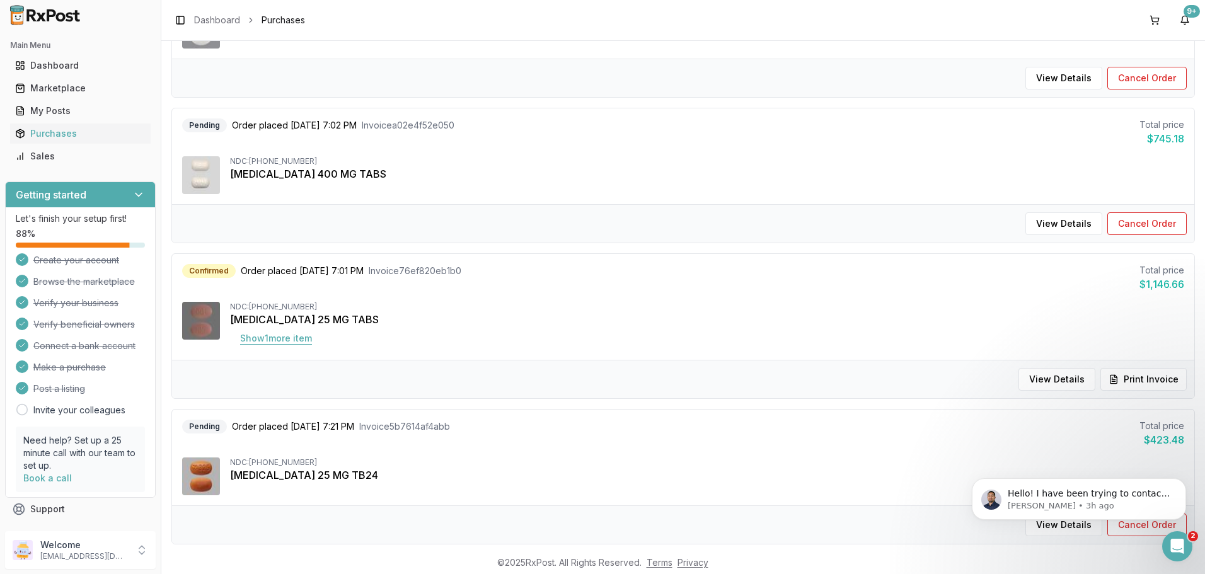
click at [311, 340] on button "Show 1 more item" at bounding box center [276, 338] width 92 height 23
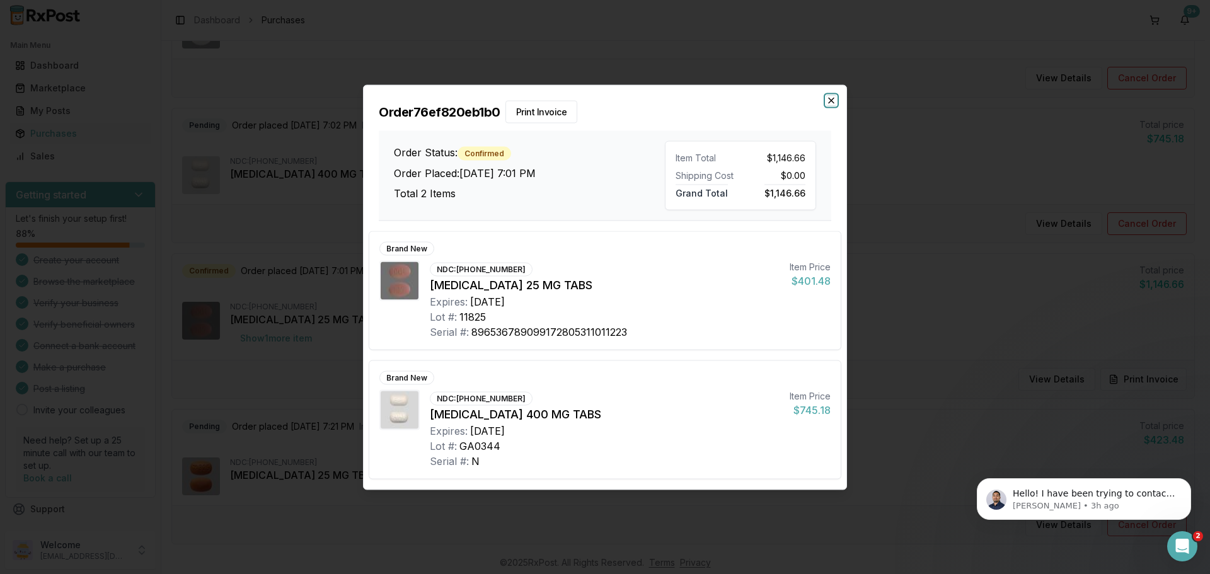
click at [831, 101] on icon "button" at bounding box center [831, 100] width 10 height 10
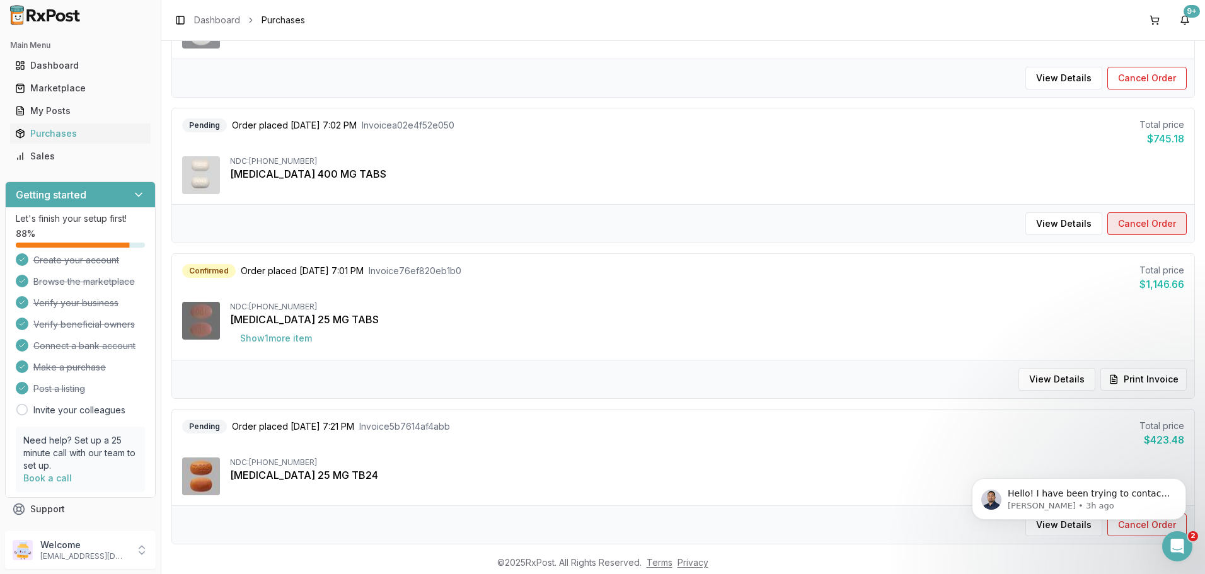
click at [1128, 226] on button "Cancel Order" at bounding box center [1146, 223] width 79 height 23
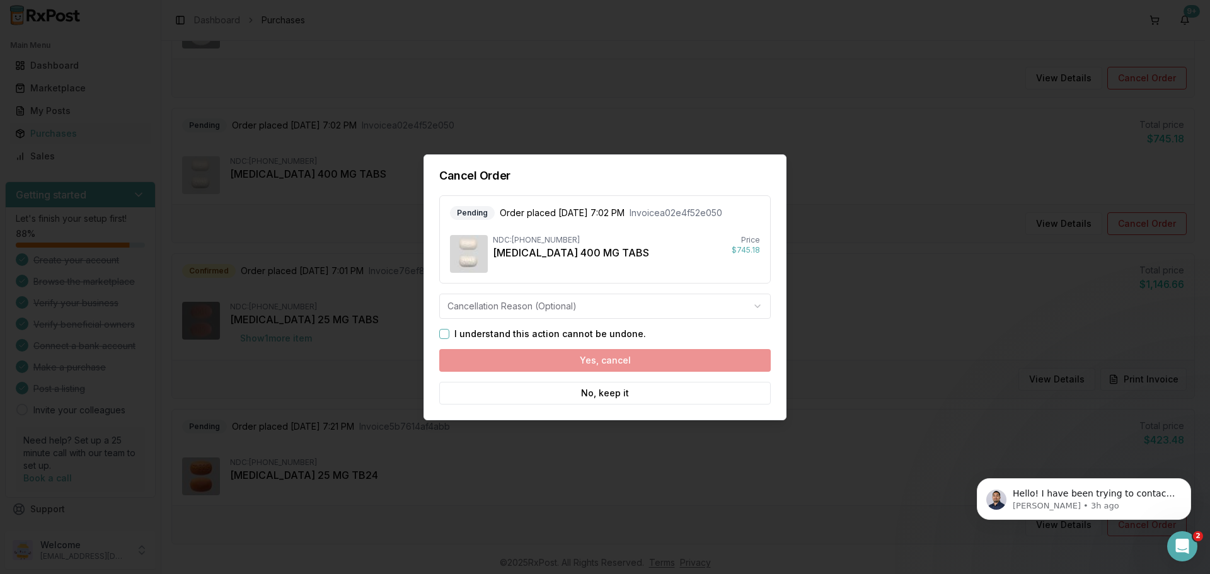
click at [446, 333] on button "I understand this action cannot be undone." at bounding box center [444, 334] width 10 height 10
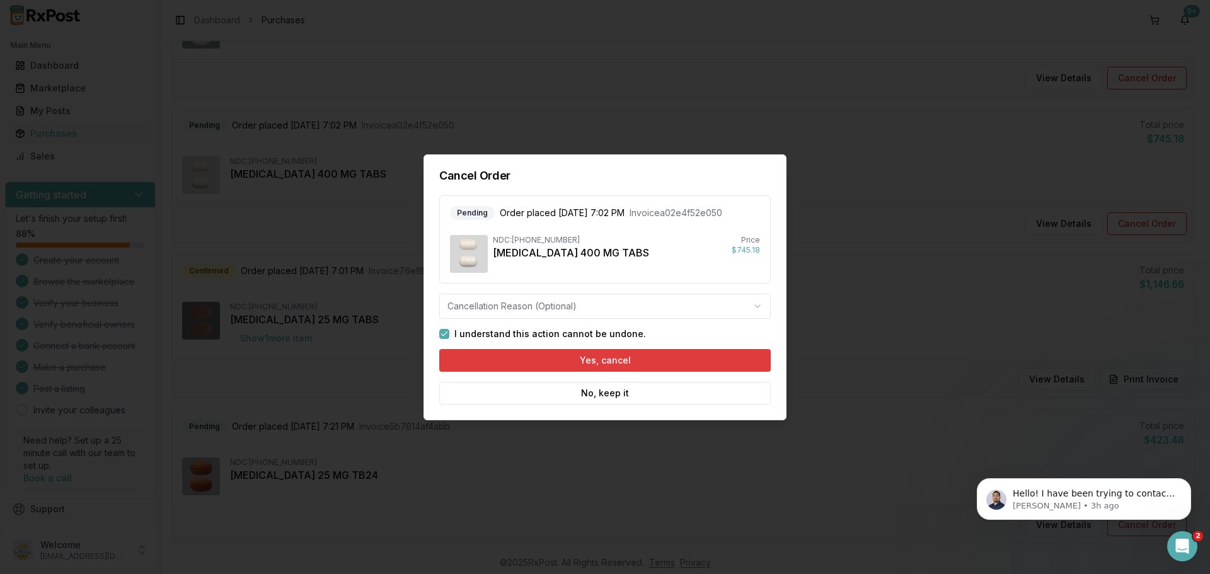
click at [609, 358] on button "Yes, cancel" at bounding box center [605, 360] width 332 height 23
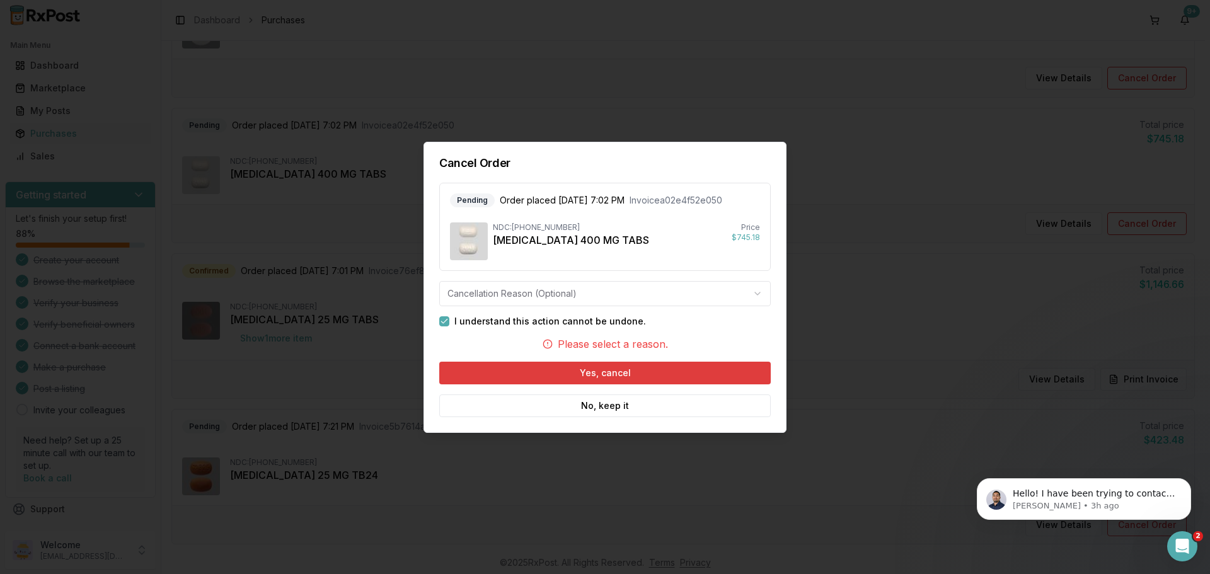
click at [602, 365] on button "Yes, cancel" at bounding box center [605, 373] width 332 height 23
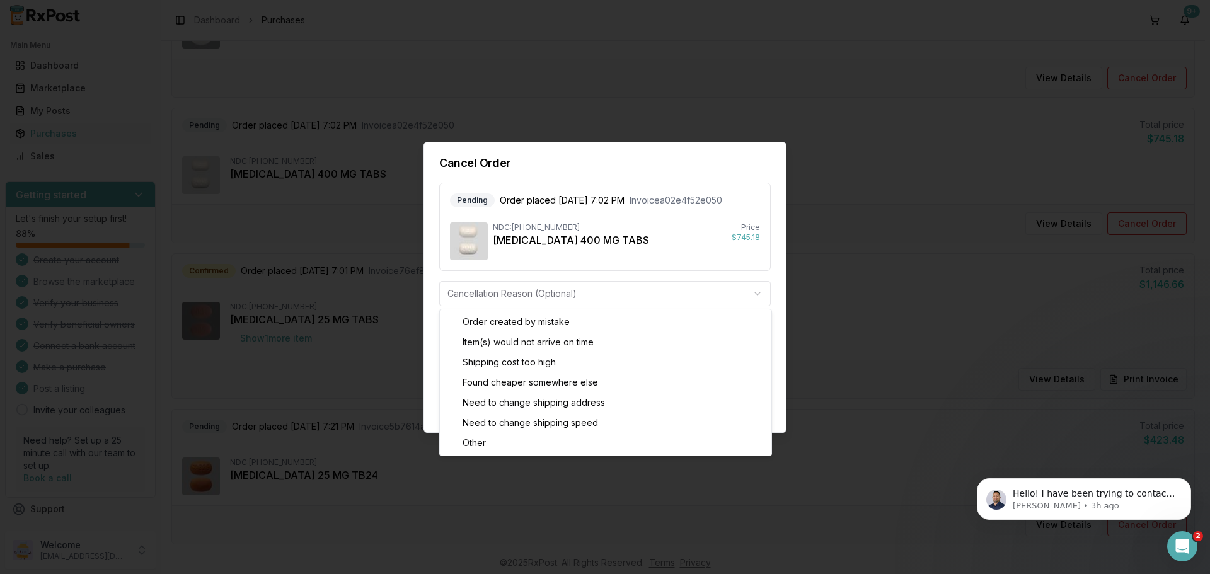
click at [560, 287] on body "Main Menu Dashboard Marketplace My Posts Purchases Sales Getting started Let's …" at bounding box center [602, 287] width 1205 height 574
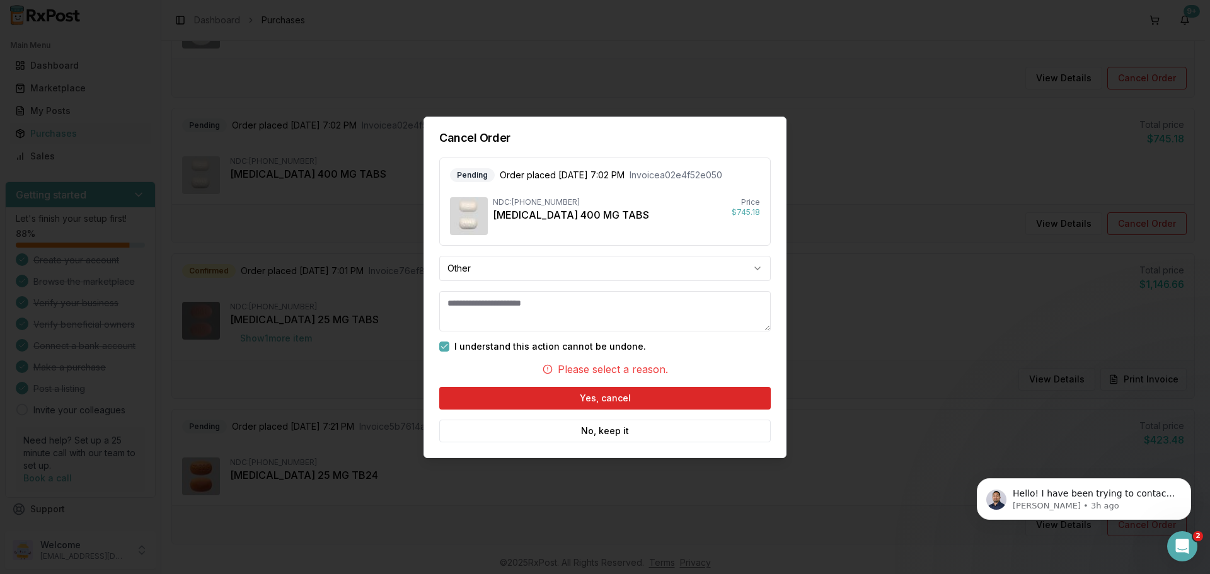
click at [572, 313] on textarea at bounding box center [605, 311] width 332 height 40
type textarea "*"
type textarea "**********"
click at [588, 393] on button "Yes, cancel" at bounding box center [605, 398] width 332 height 23
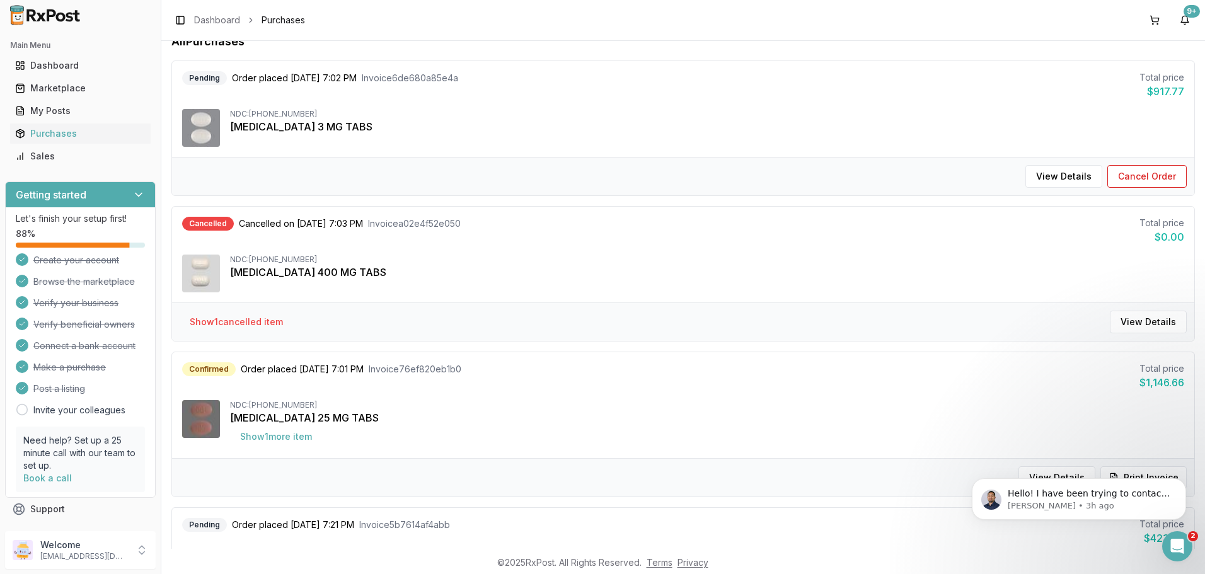
scroll to position [126, 0]
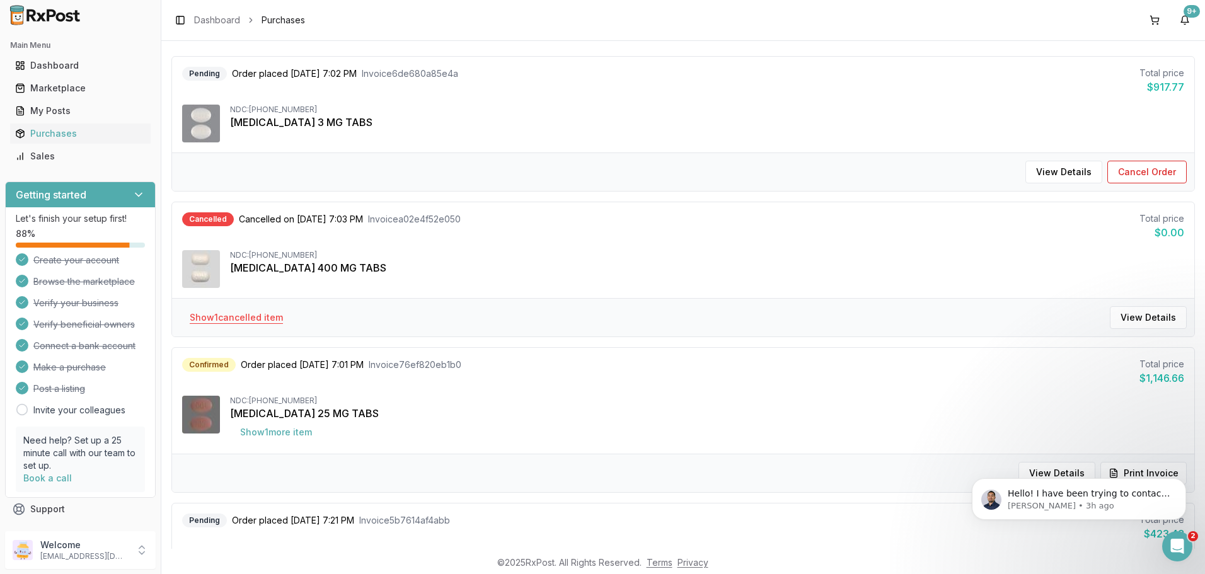
click at [229, 316] on button "Show 1 cancelled item" at bounding box center [236, 317] width 113 height 23
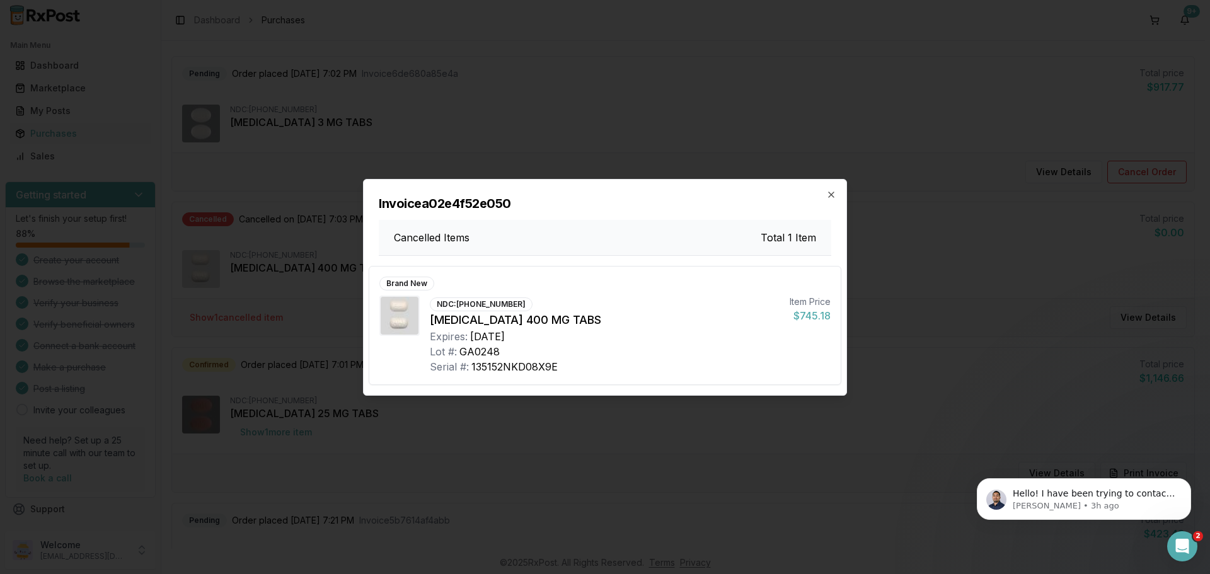
click at [836, 195] on div "Invoice a02e4f52e050 Cancelled Items Total 1 Item" at bounding box center [605, 218] width 483 height 76
click at [833, 199] on icon "button" at bounding box center [831, 195] width 10 height 10
